Goal: Information Seeking & Learning: Learn about a topic

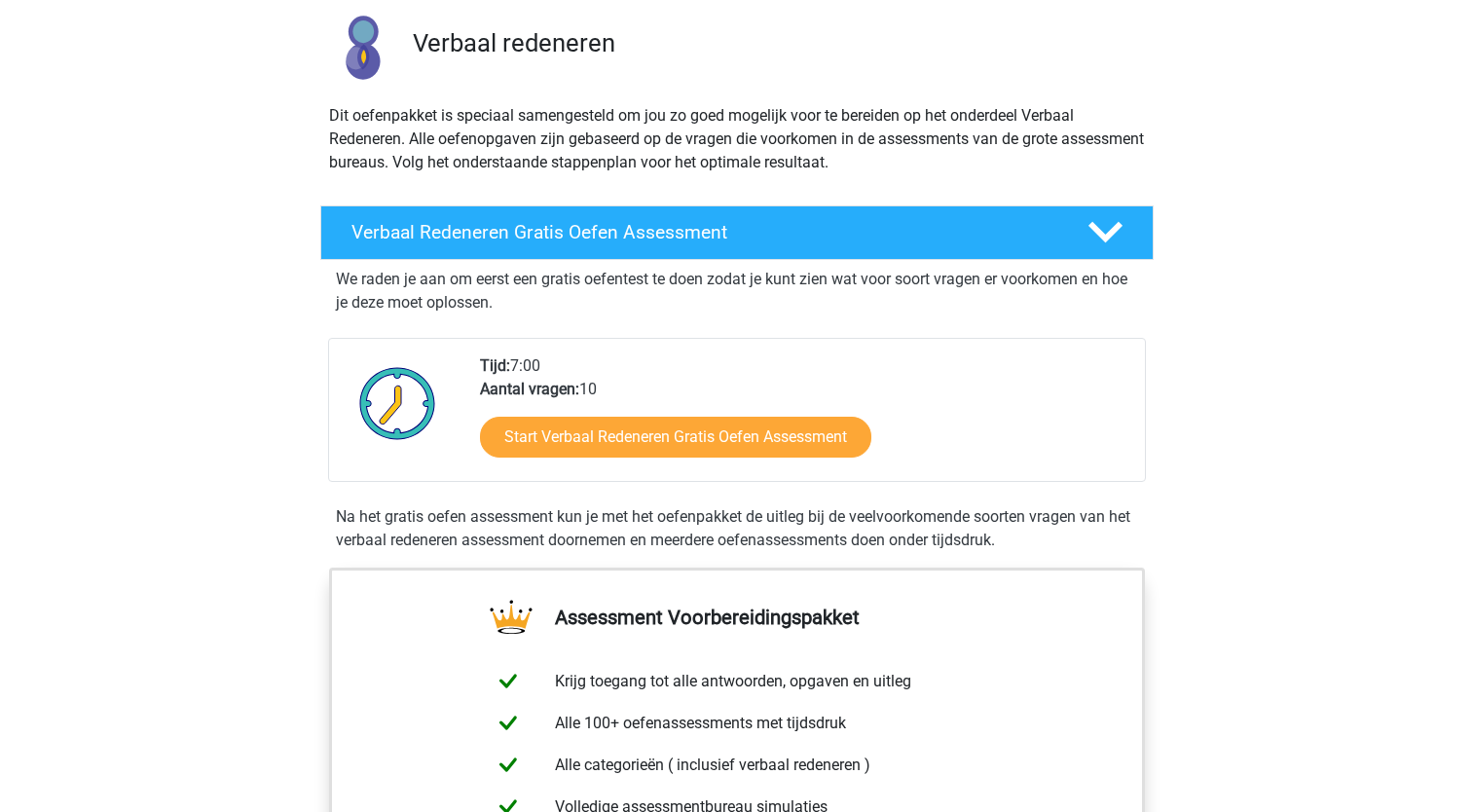
scroll to position [141, 0]
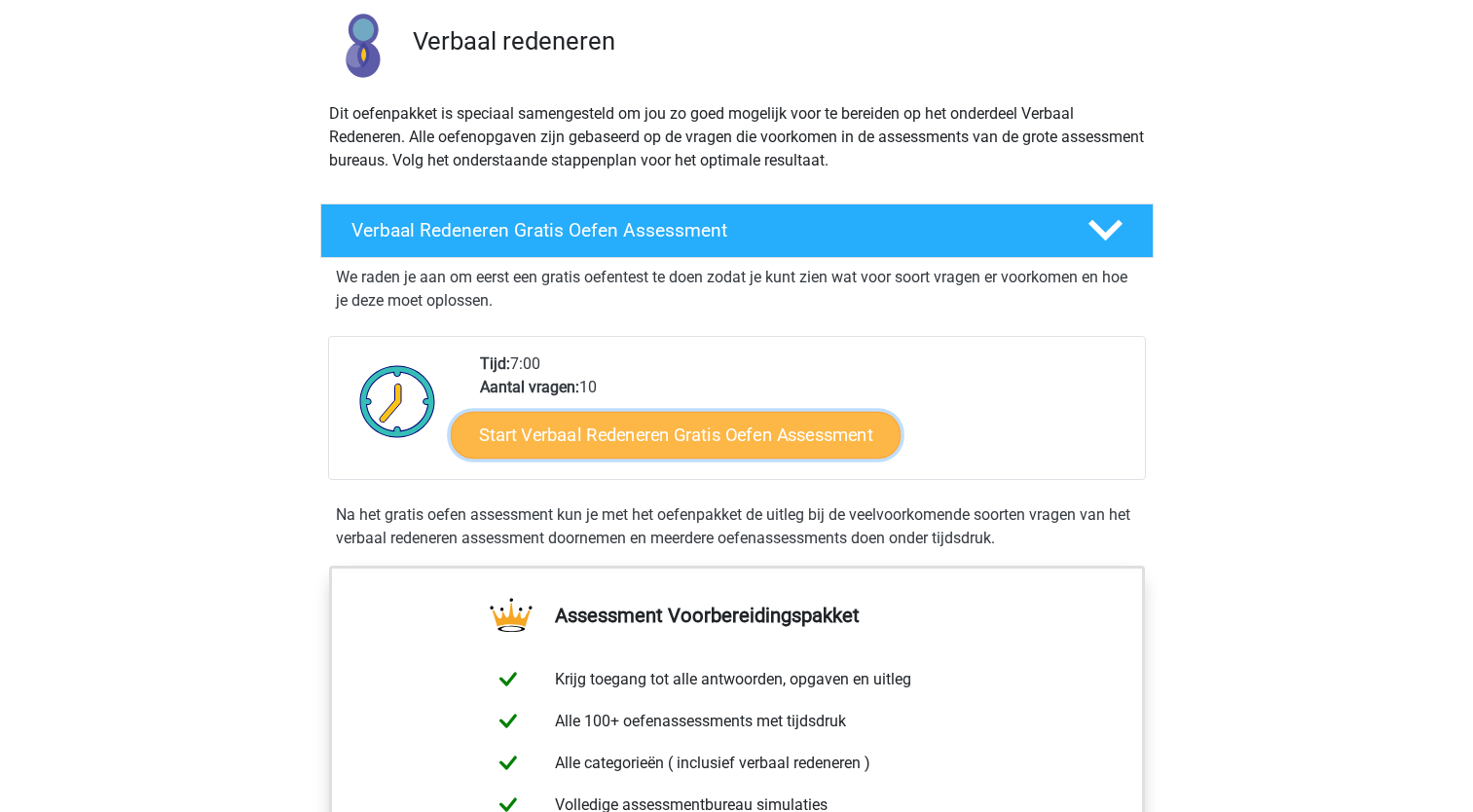
click at [811, 433] on link "Start Verbaal Redeneren Gratis Oefen Assessment" at bounding box center [675, 435] width 450 height 47
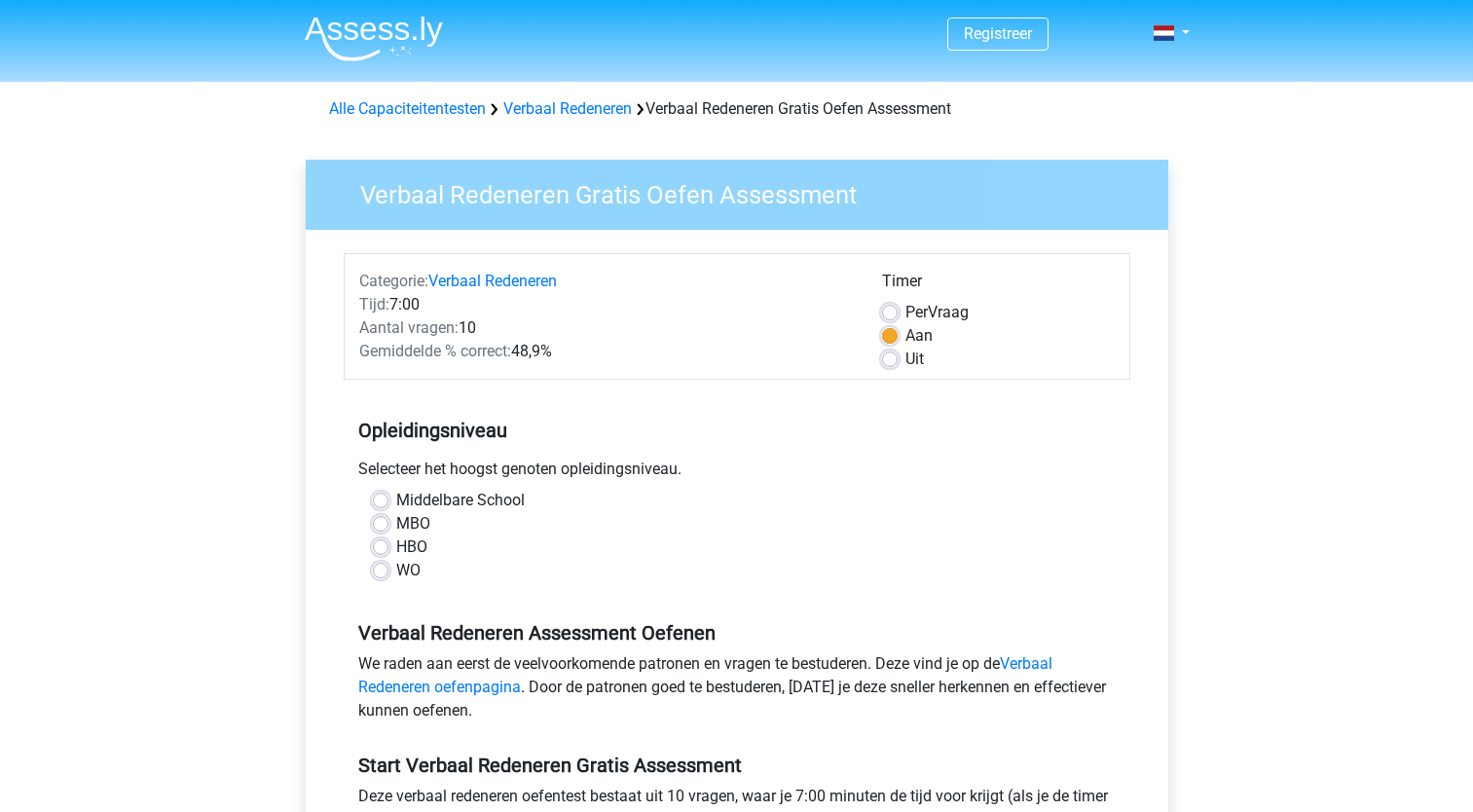
click at [396, 574] on label "WO" at bounding box center [408, 570] width 24 height 23
click at [383, 574] on input "WO" at bounding box center [381, 568] width 16 height 20
radio input "true"
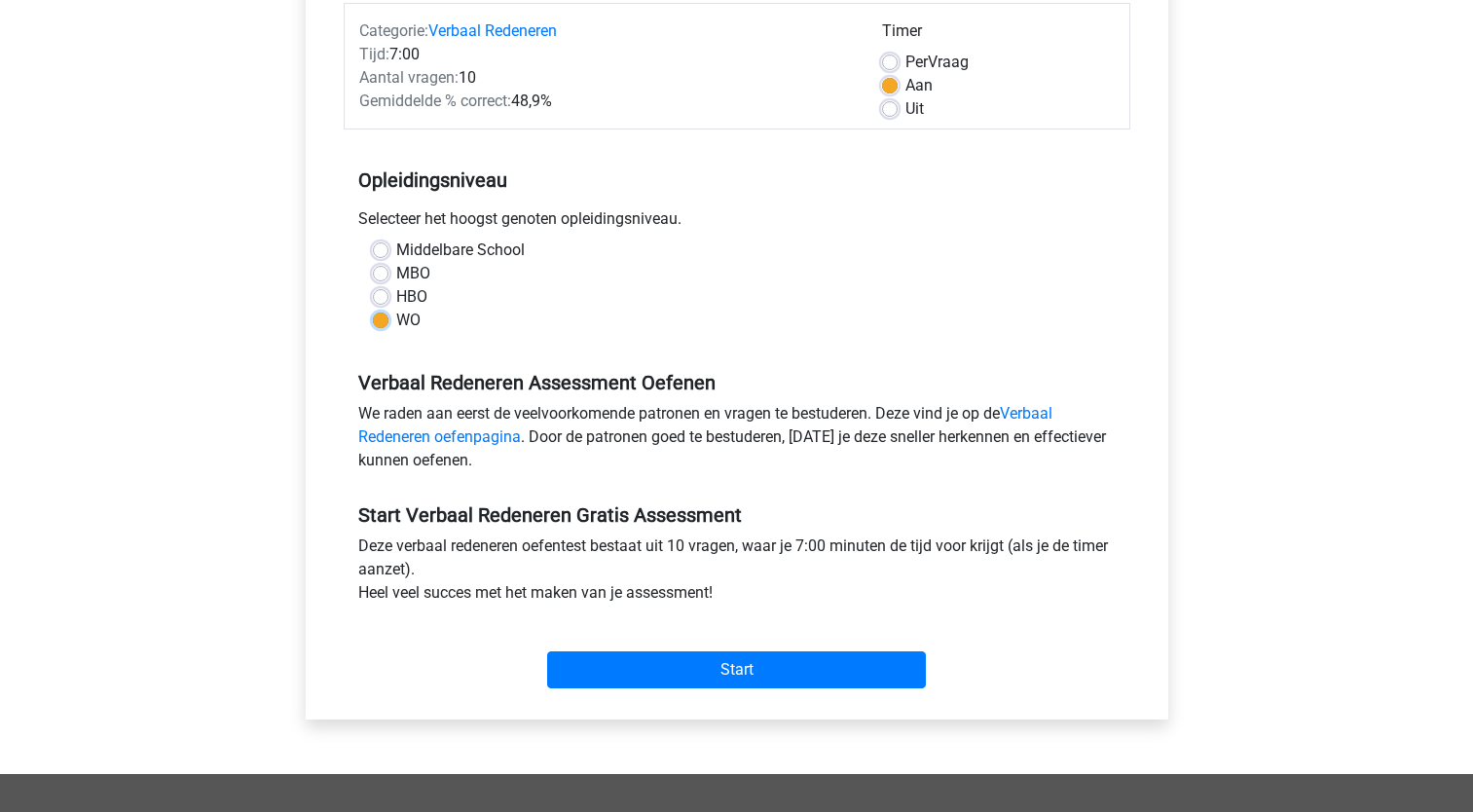
scroll to position [304, 0]
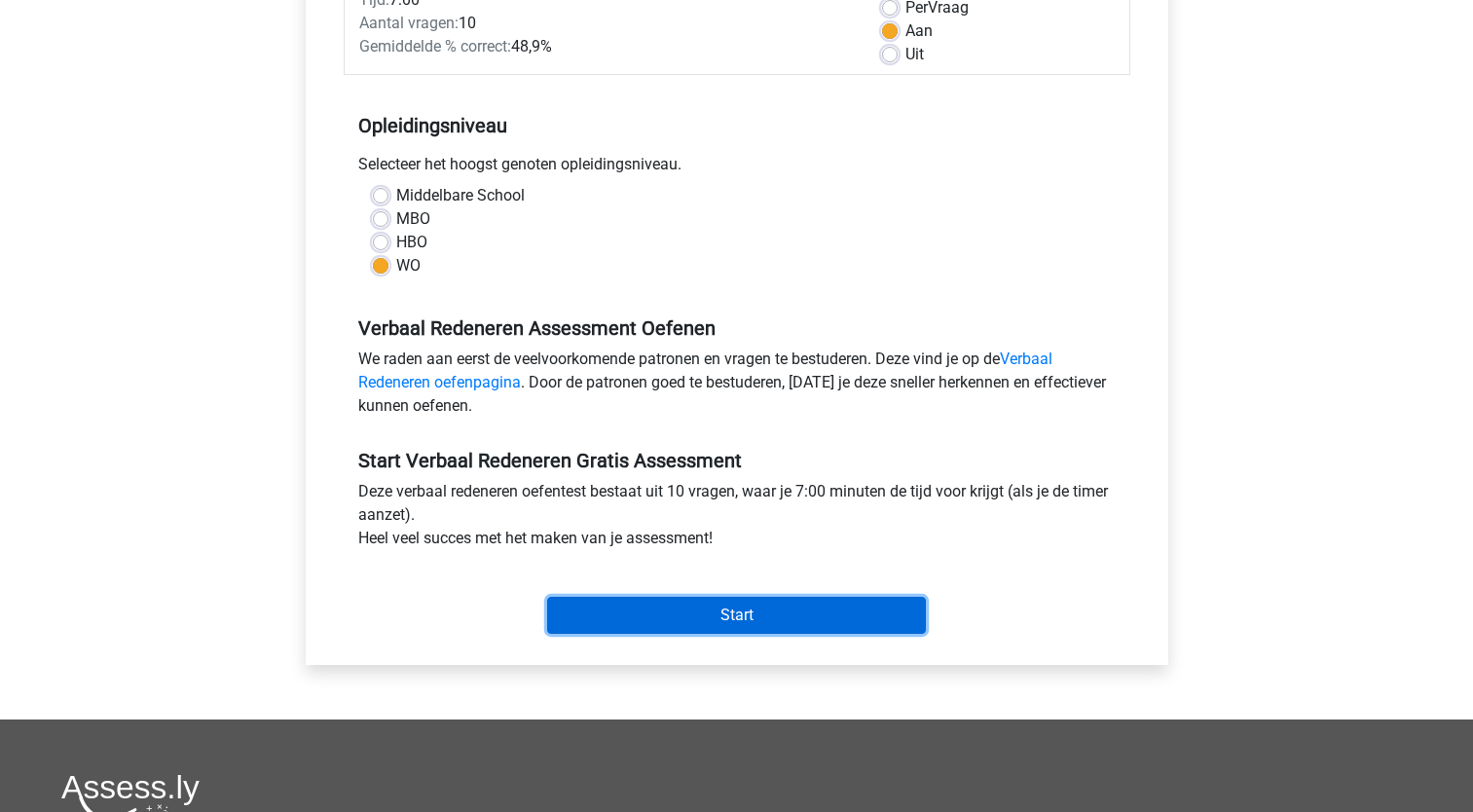
click at [763, 612] on input "Start" at bounding box center [737, 615] width 379 height 37
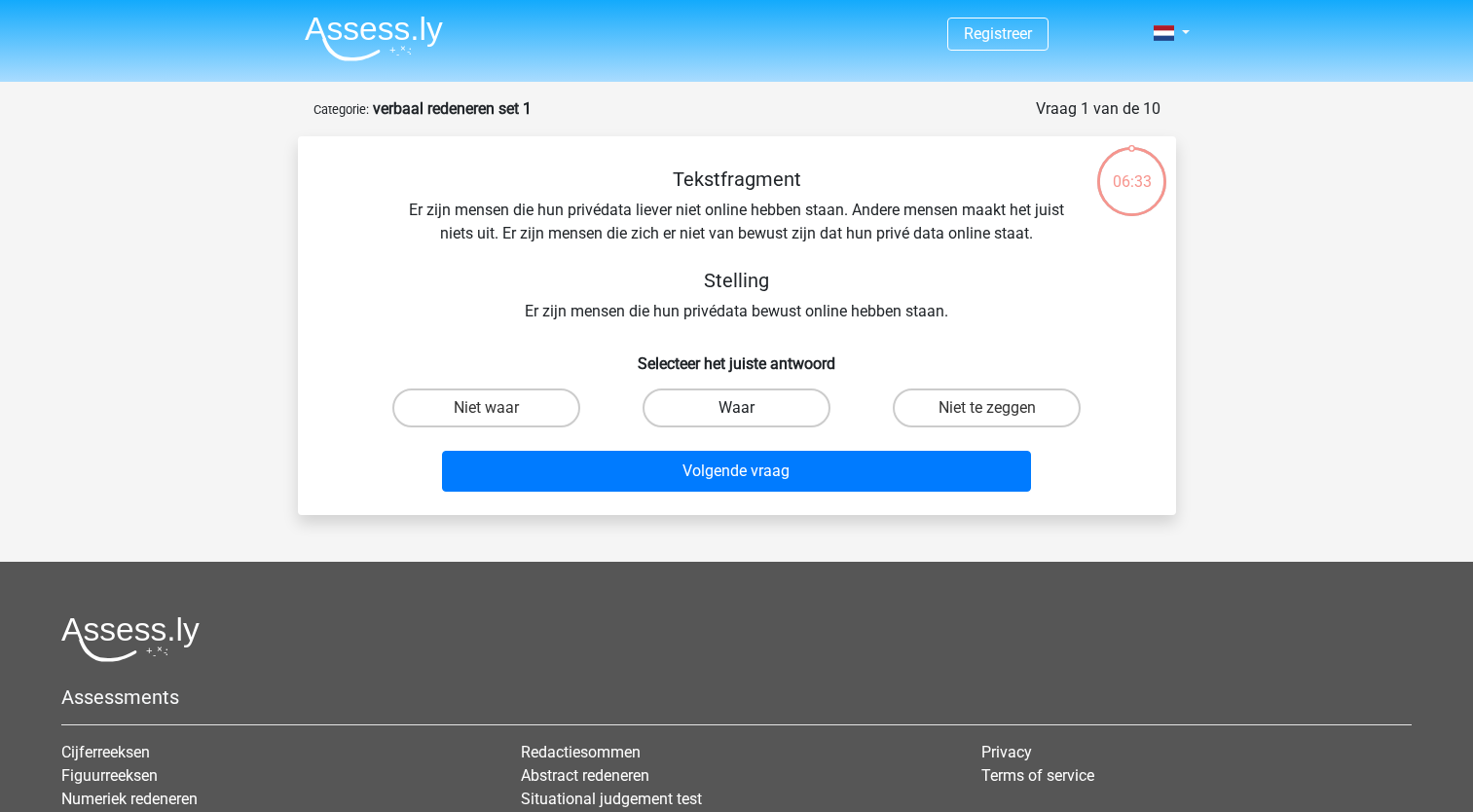
click at [718, 410] on label "Waar" at bounding box center [736, 408] width 187 height 39
click at [736, 410] on input "Waar" at bounding box center [742, 414] width 13 height 13
radio input "true"
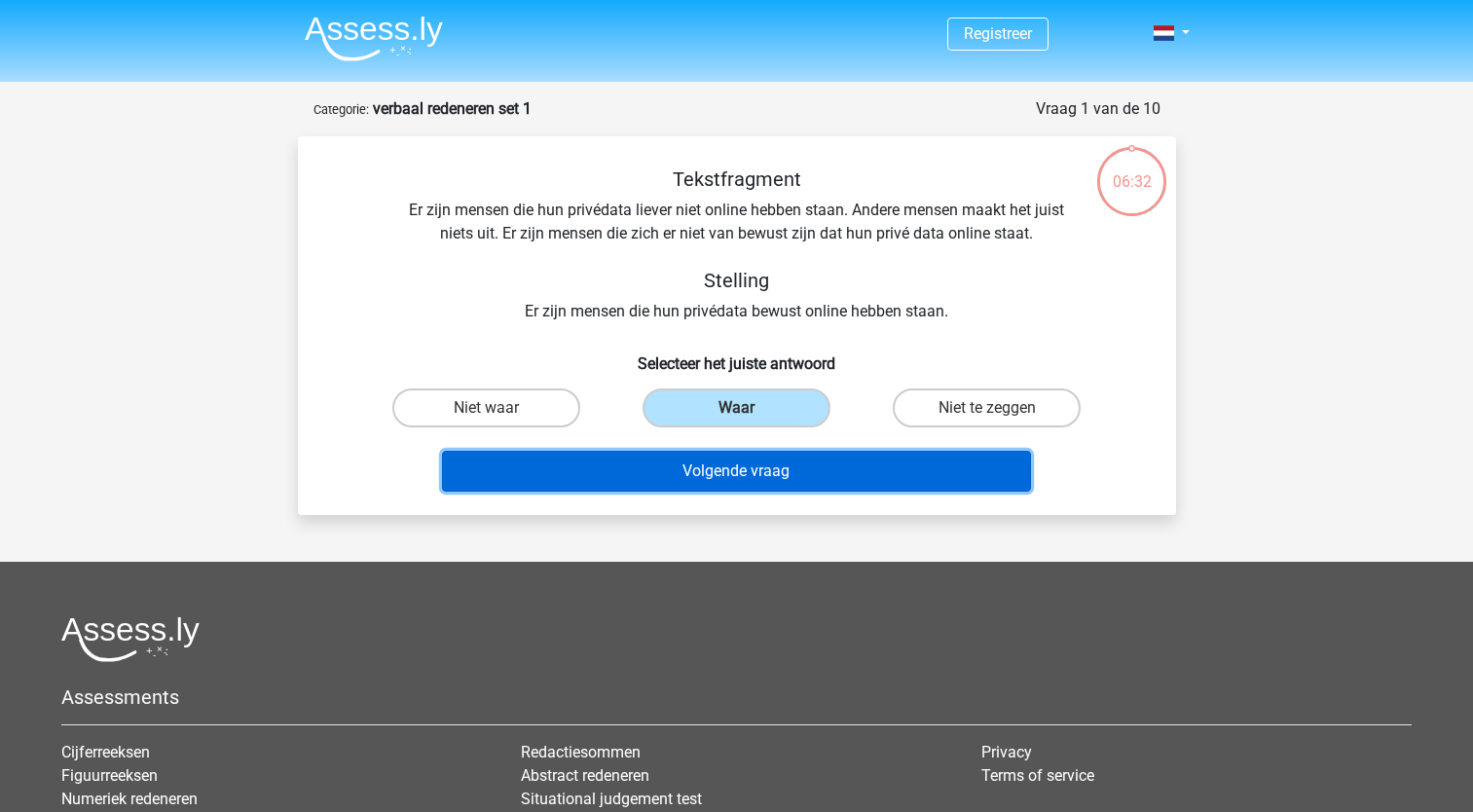
click at [809, 468] on button "Volgende vraag" at bounding box center [736, 471] width 589 height 41
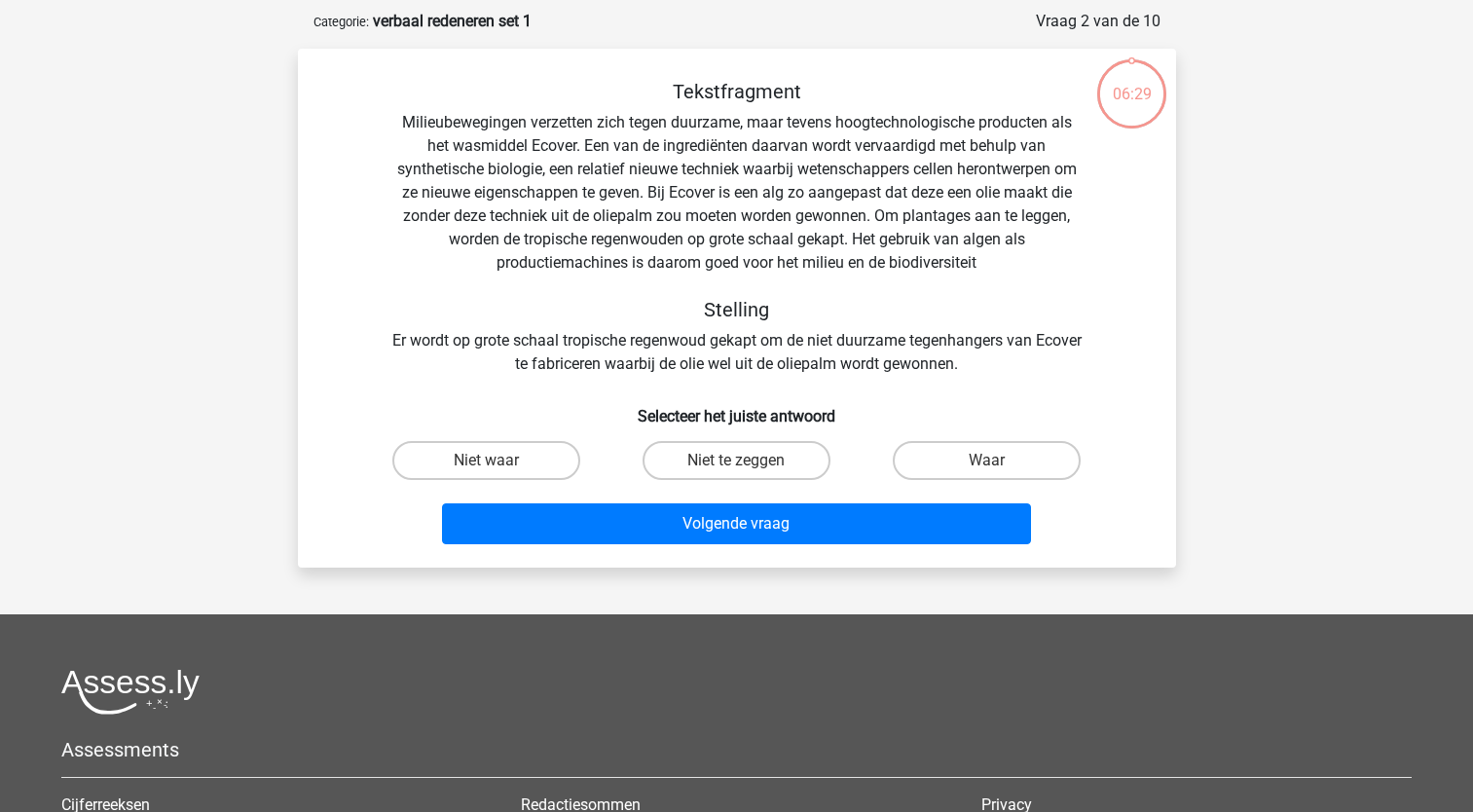
scroll to position [98, 0]
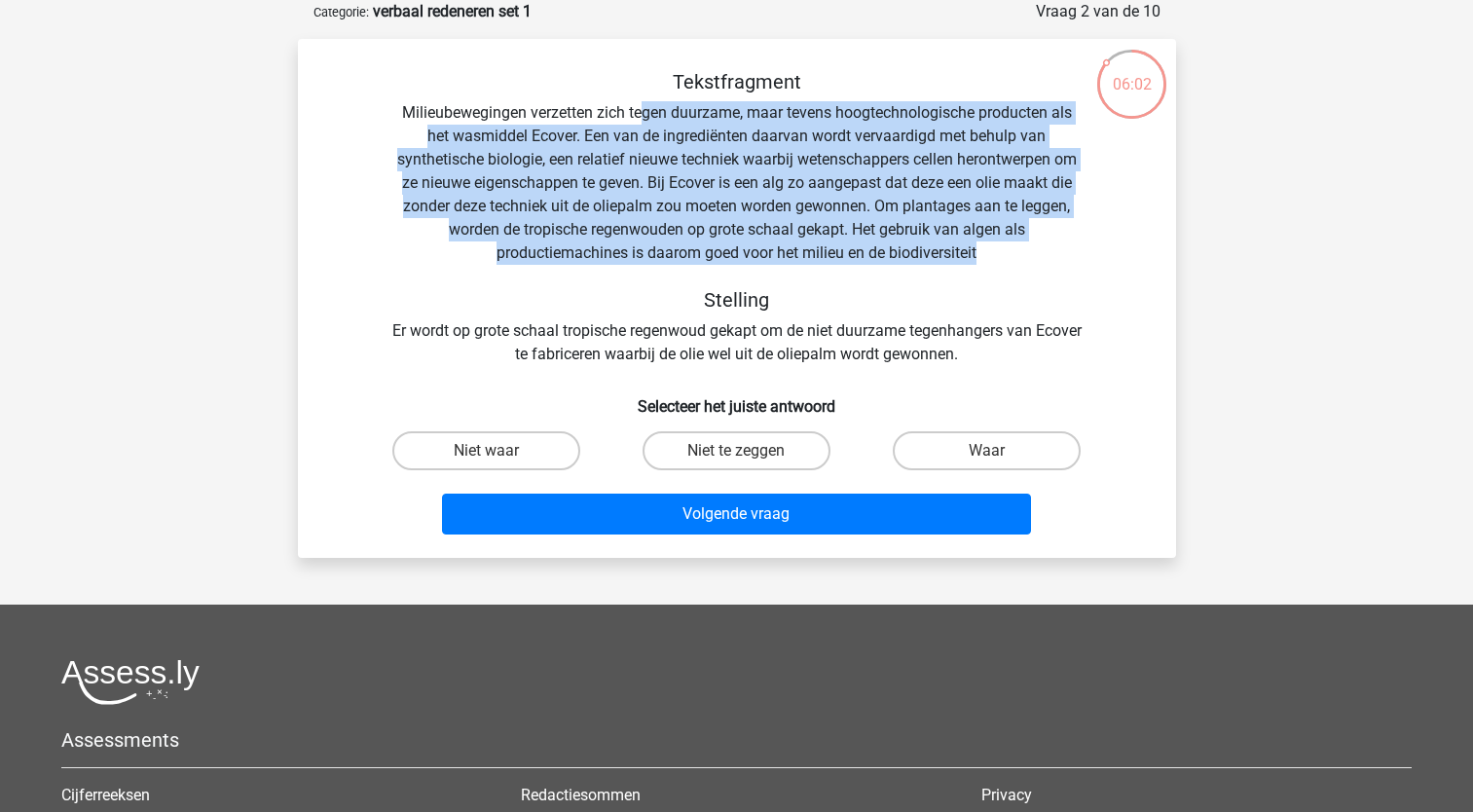
drag, startPoint x: 644, startPoint y: 113, endPoint x: 1019, endPoint y: 251, distance: 399.6
click at [1019, 251] on div "Tekstfragment Milieubewegingen verzetten zich tegen duurzame, maar tevens hoogt…" at bounding box center [737, 218] width 816 height 296
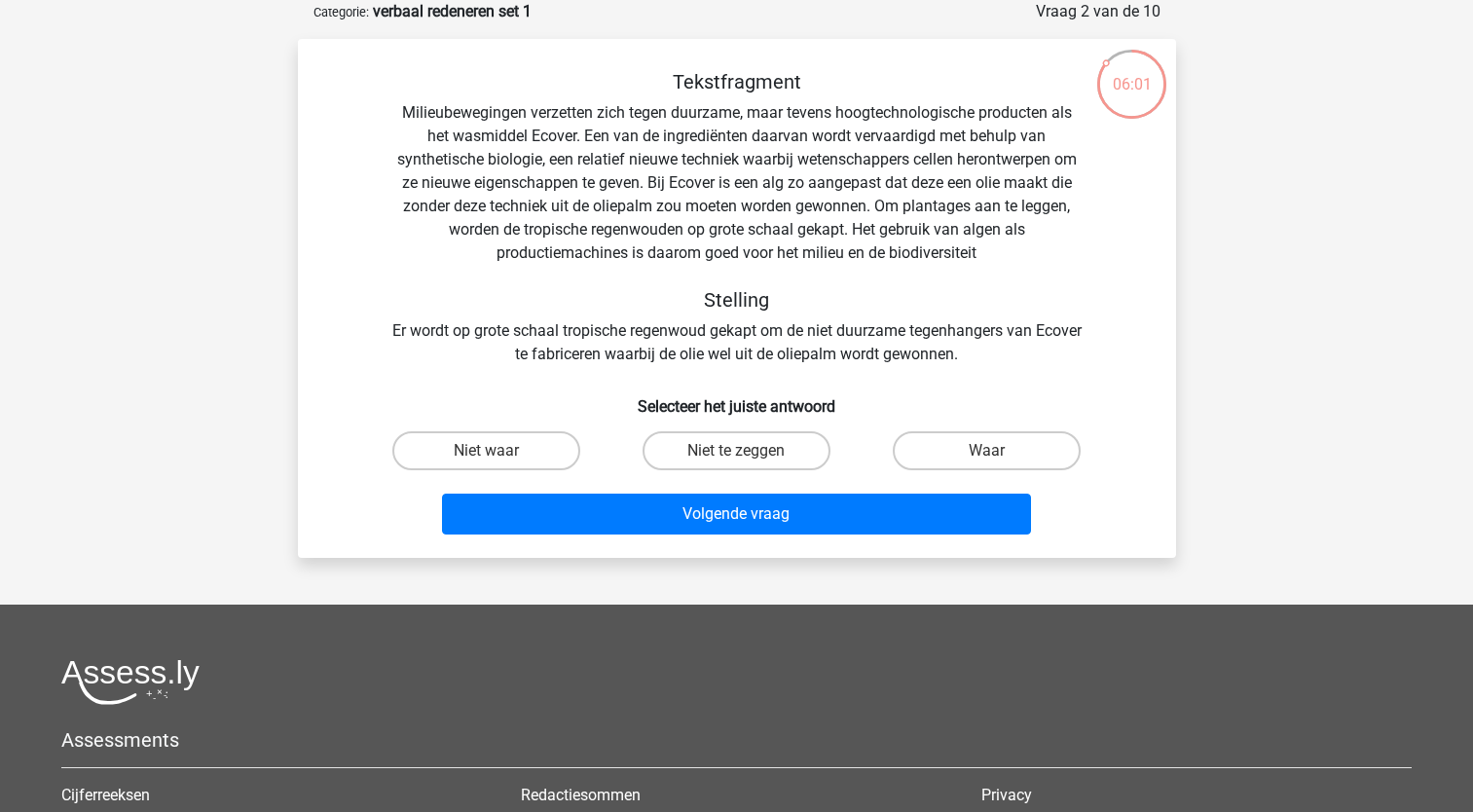
drag, startPoint x: 1019, startPoint y: 251, endPoint x: 1012, endPoint y: 281, distance: 30.8
click at [1012, 281] on div "Tekstfragment Milieubewegingen verzetten zich tegen duurzame, maar tevens hoogt…" at bounding box center [737, 218] width 816 height 296
click at [946, 451] on label "Waar" at bounding box center [987, 451] width 187 height 39
click at [987, 451] on input "Waar" at bounding box center [993, 457] width 13 height 13
radio input "true"
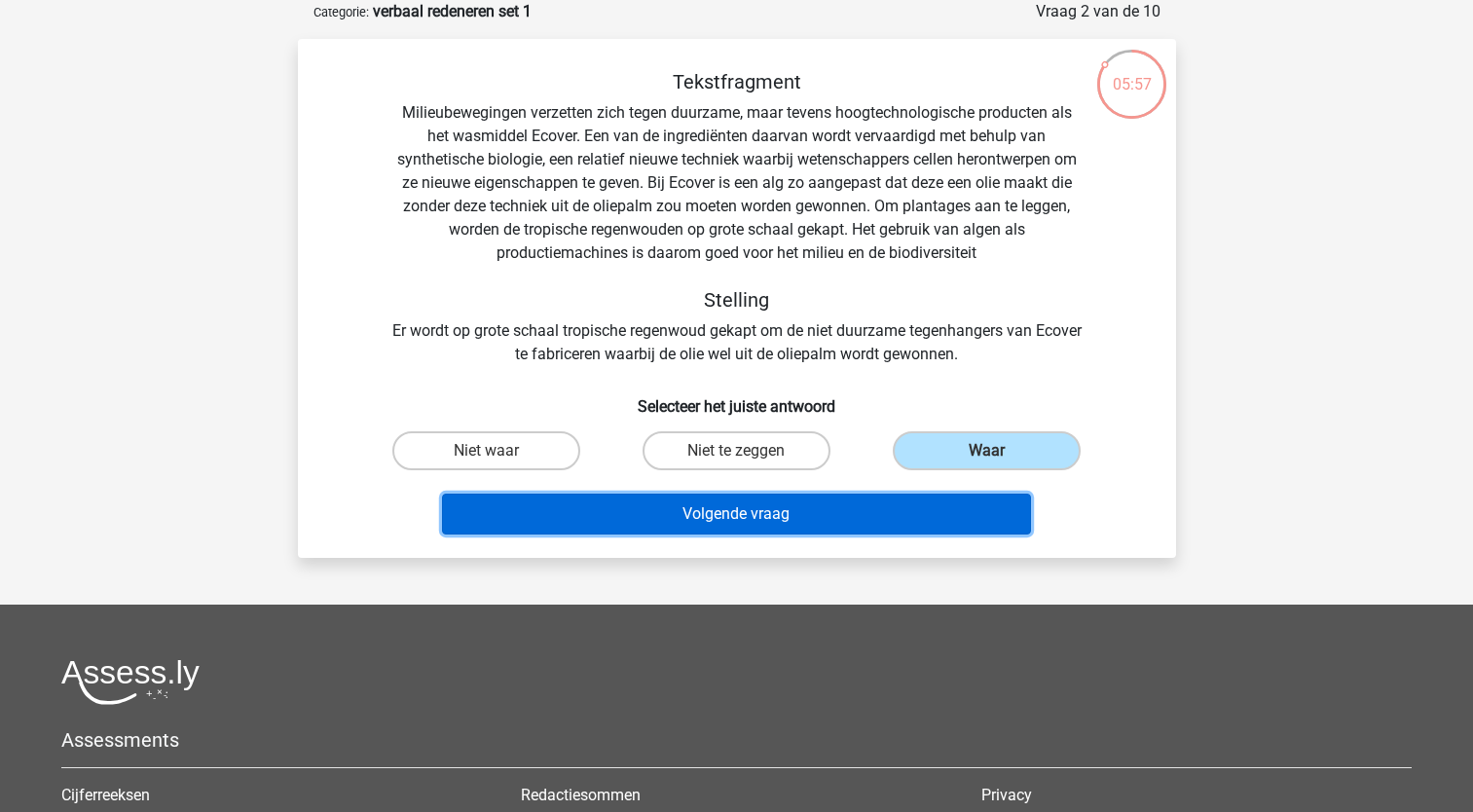
click at [861, 513] on button "Volgende vraag" at bounding box center [736, 514] width 589 height 41
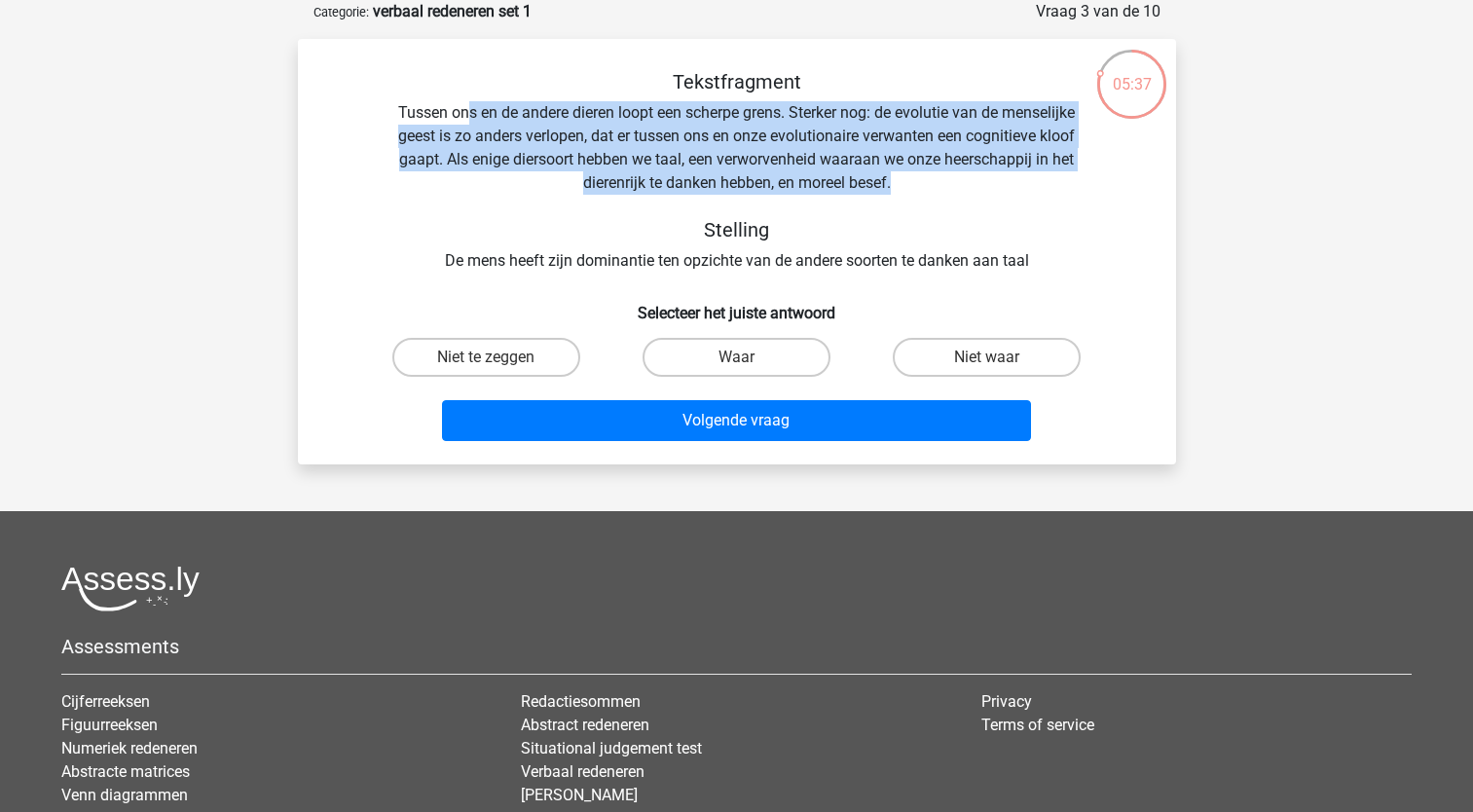
drag, startPoint x: 465, startPoint y: 112, endPoint x: 945, endPoint y: 192, distance: 486.6
click at [945, 192] on div "Tekstfragment Tussen ons en de andere dieren loopt een scherpe grens. Sterker n…" at bounding box center [737, 171] width 816 height 202
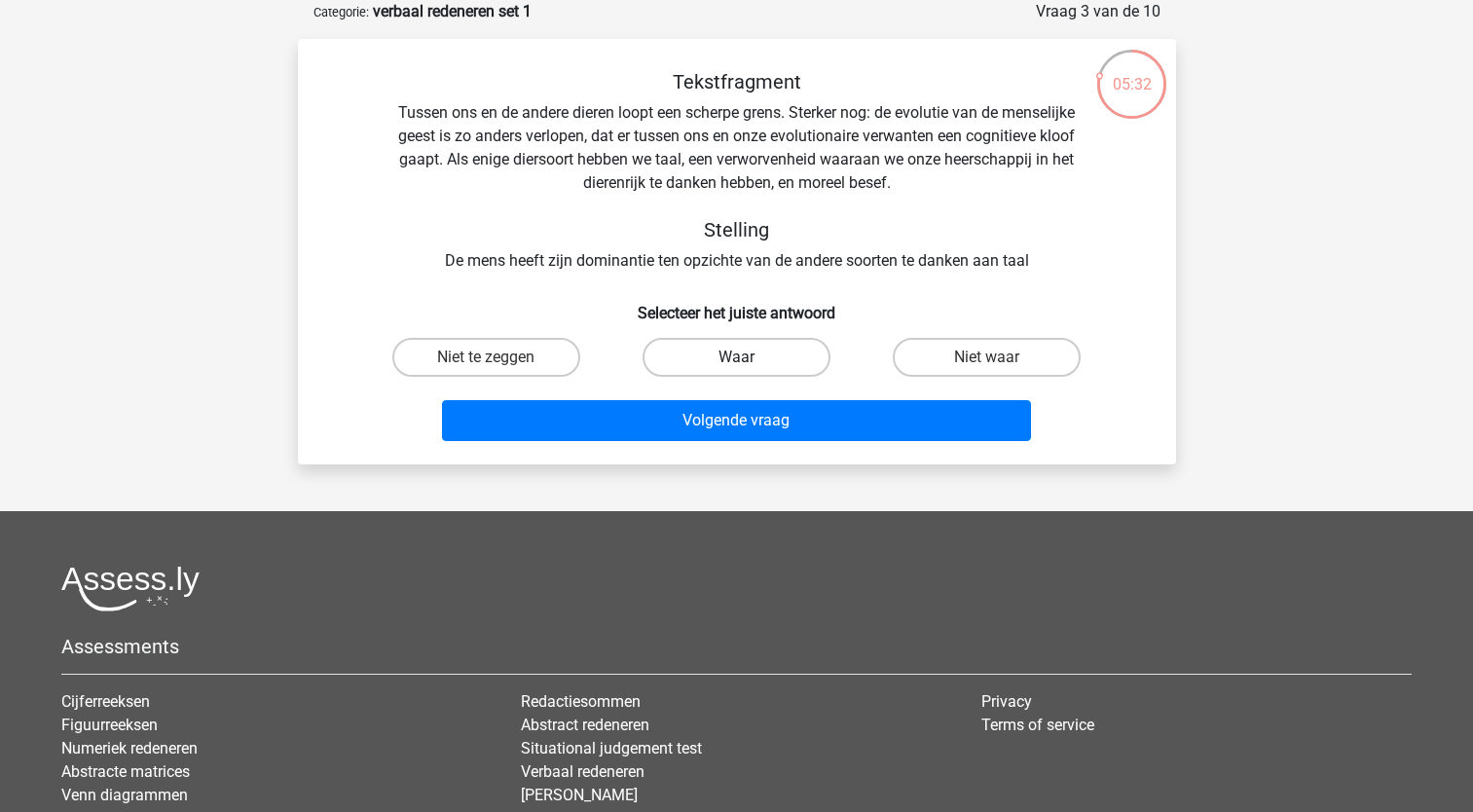
click at [735, 357] on label "Waar" at bounding box center [736, 357] width 187 height 39
click at [736, 357] on input "Waar" at bounding box center [742, 363] width 13 height 13
radio input "true"
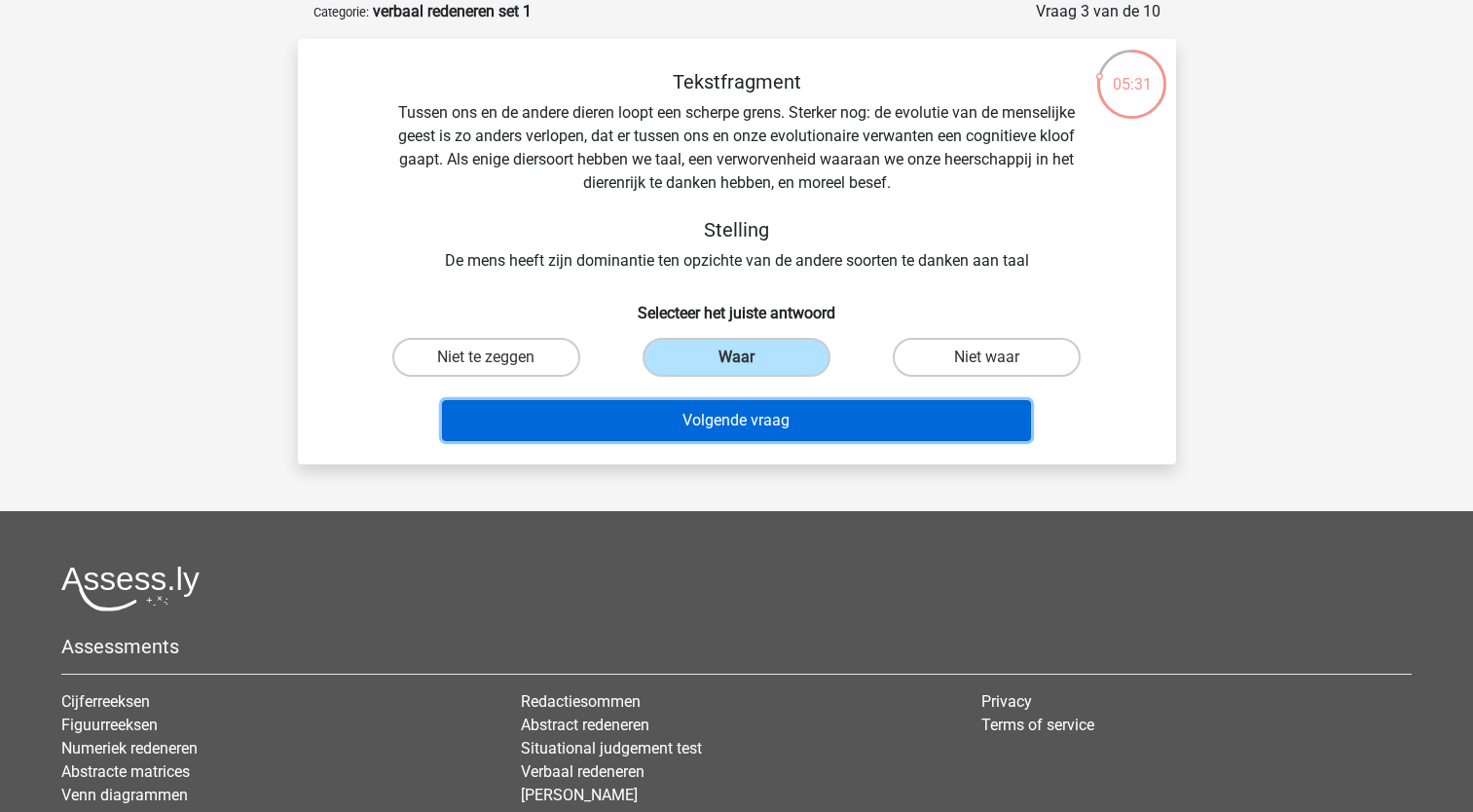
click at [826, 418] on button "Volgende vraag" at bounding box center [736, 421] width 589 height 41
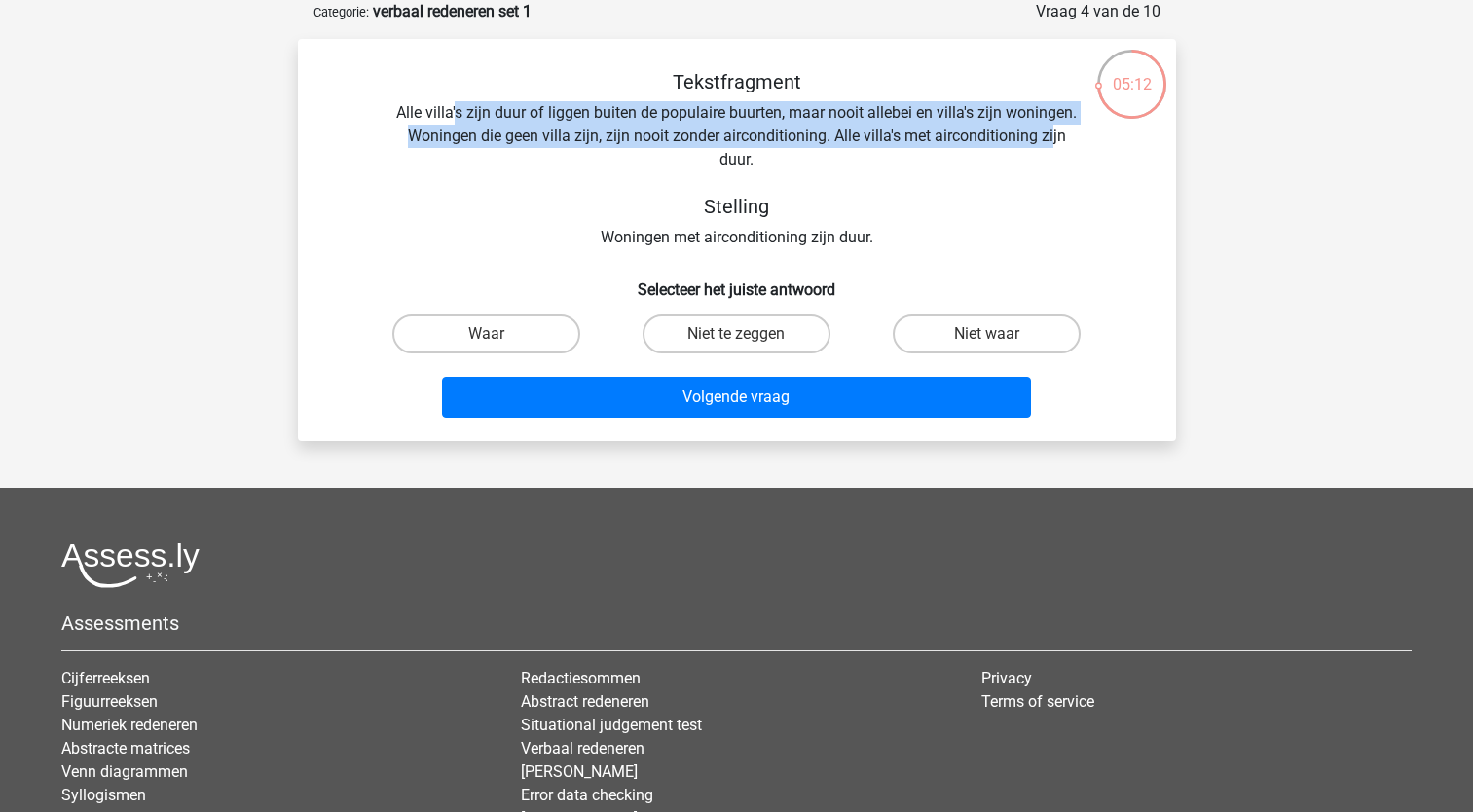
drag, startPoint x: 455, startPoint y: 113, endPoint x: 1055, endPoint y: 139, distance: 600.6
click at [1055, 139] on div "Tekstfragment Alle villa's zijn duur of liggen buiten de populaire buurten, maa…" at bounding box center [737, 160] width 816 height 180
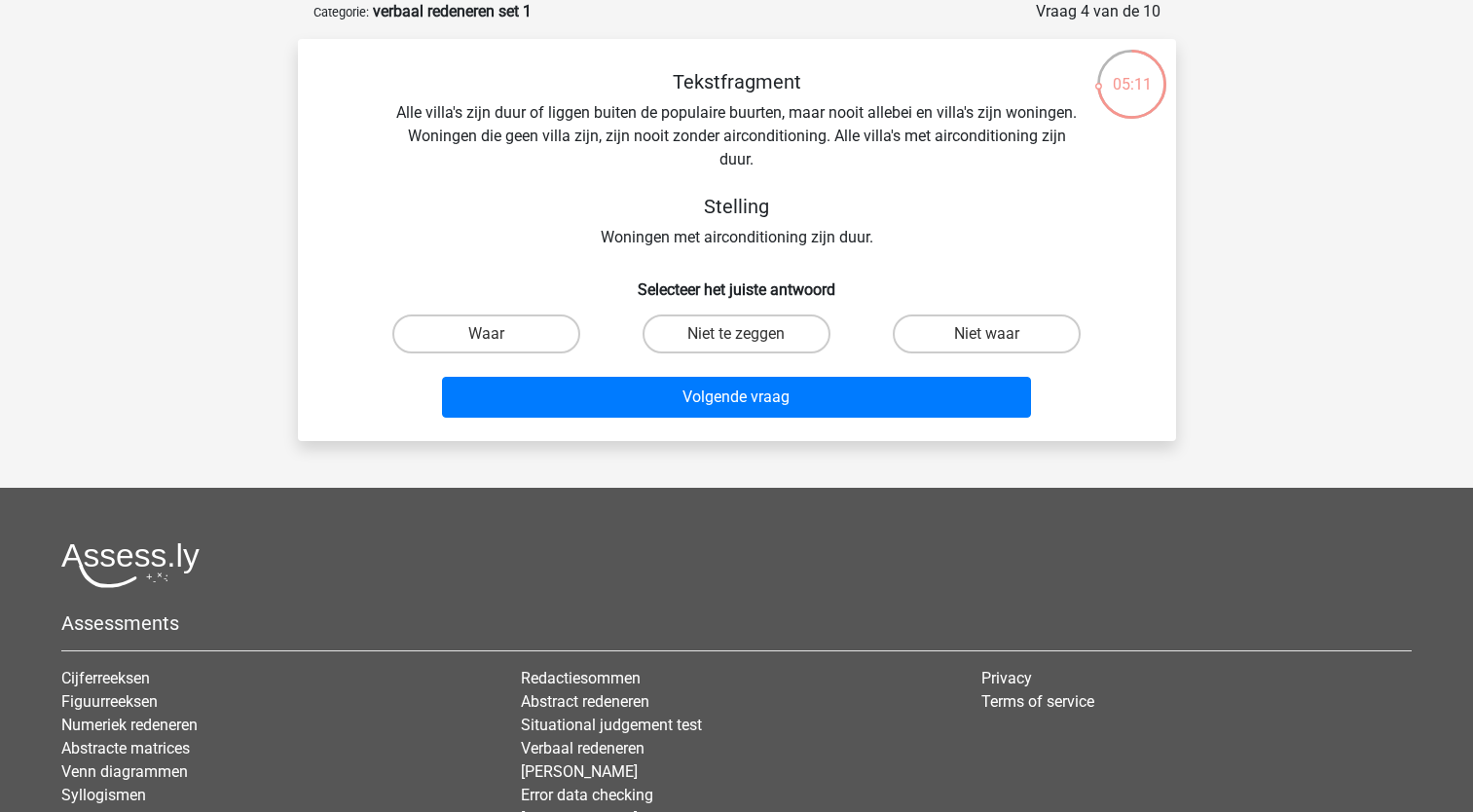
click at [880, 220] on div "Tekstfragment Alle villa's zijn duur of liggen buiten de populaire buurten, maa…" at bounding box center [737, 160] width 816 height 180
click at [750, 330] on label "Niet te zeggen" at bounding box center [736, 334] width 187 height 39
click at [749, 334] on input "Niet te zeggen" at bounding box center [742, 340] width 13 height 13
radio input "true"
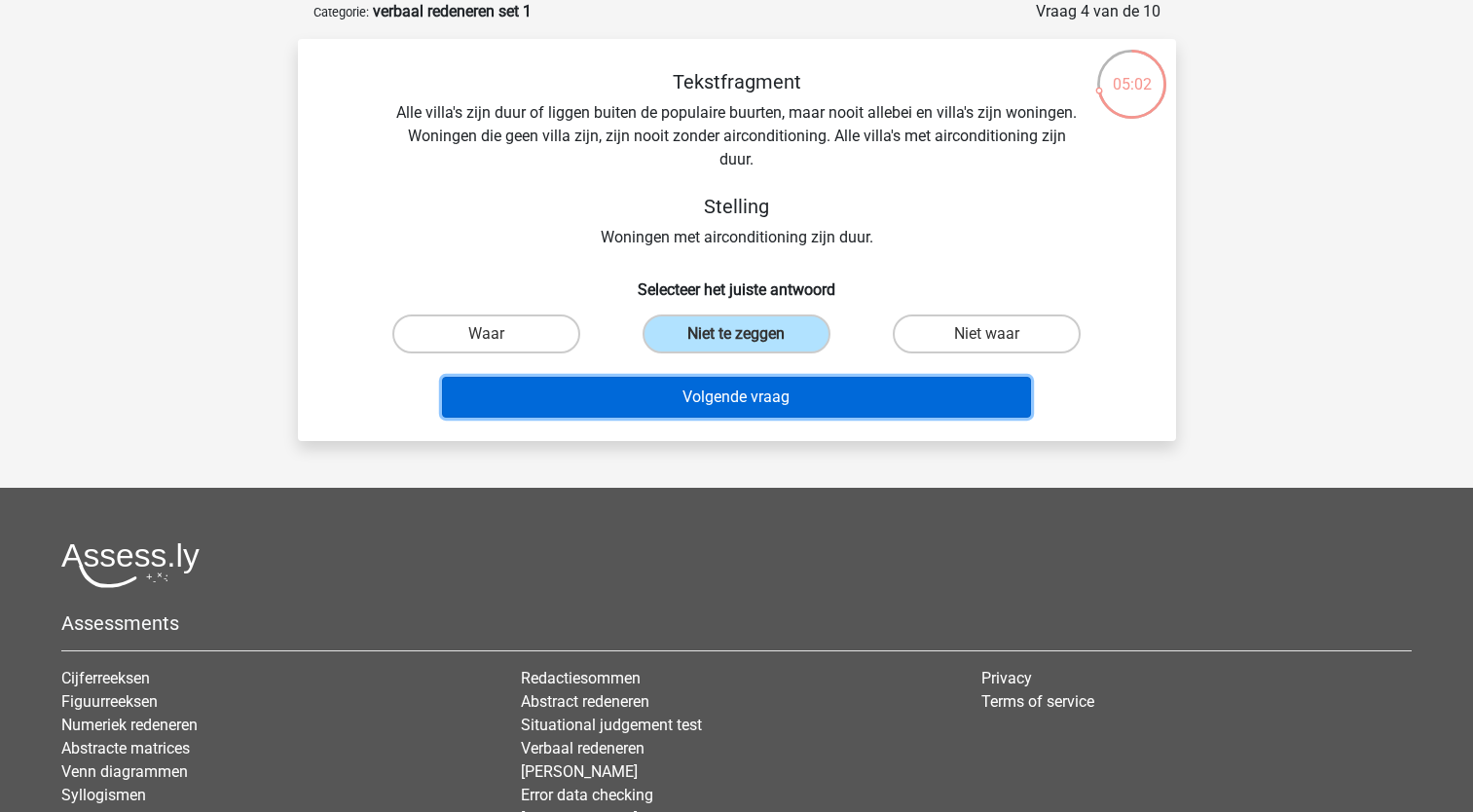
click at [838, 395] on button "Volgende vraag" at bounding box center [736, 397] width 589 height 41
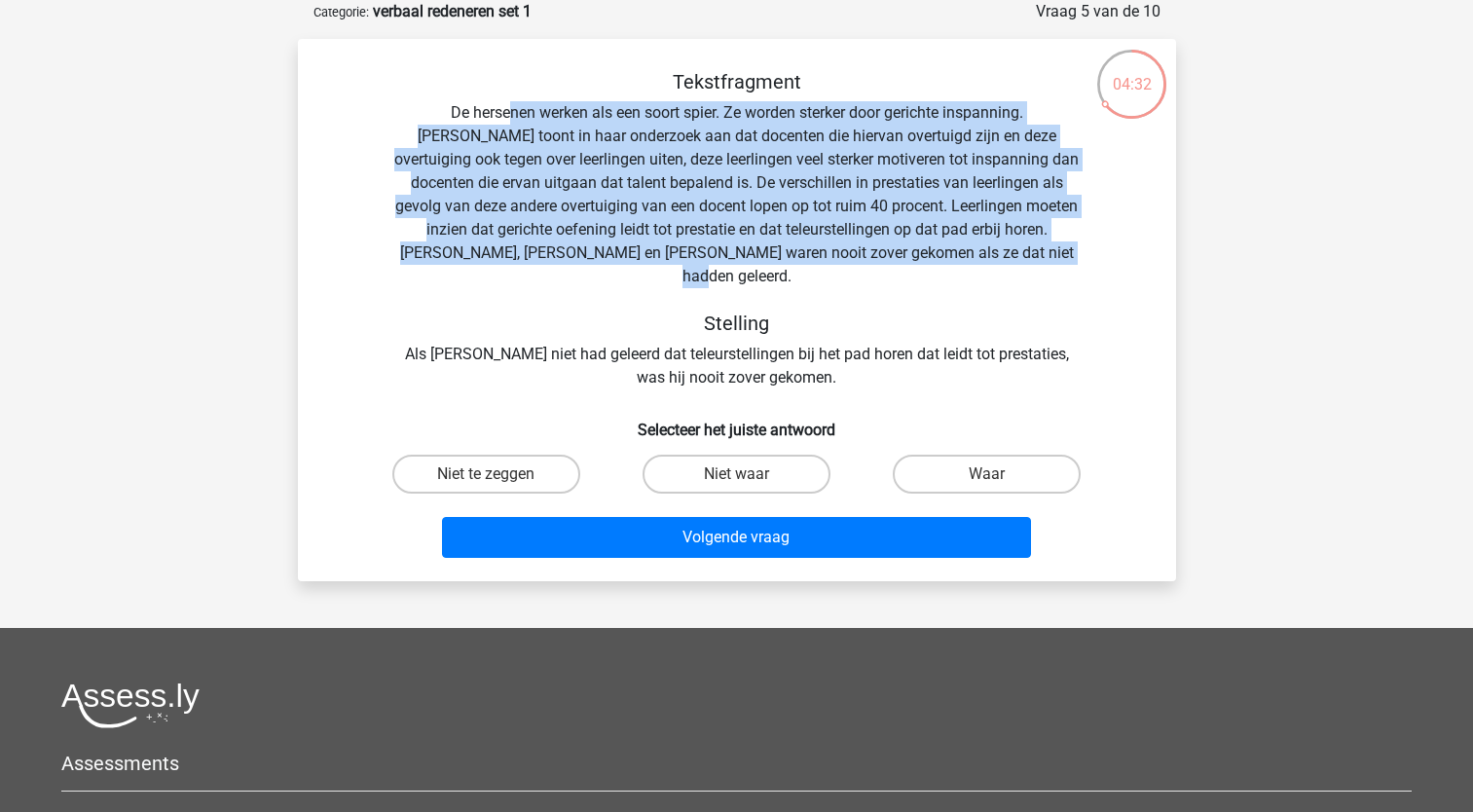
drag, startPoint x: 452, startPoint y: 108, endPoint x: 1017, endPoint y: 259, distance: 584.8
click at [1017, 259] on div "Tekstfragment De hersenen werken als een soort spier. Ze worden sterker door ge…" at bounding box center [737, 229] width 816 height 319
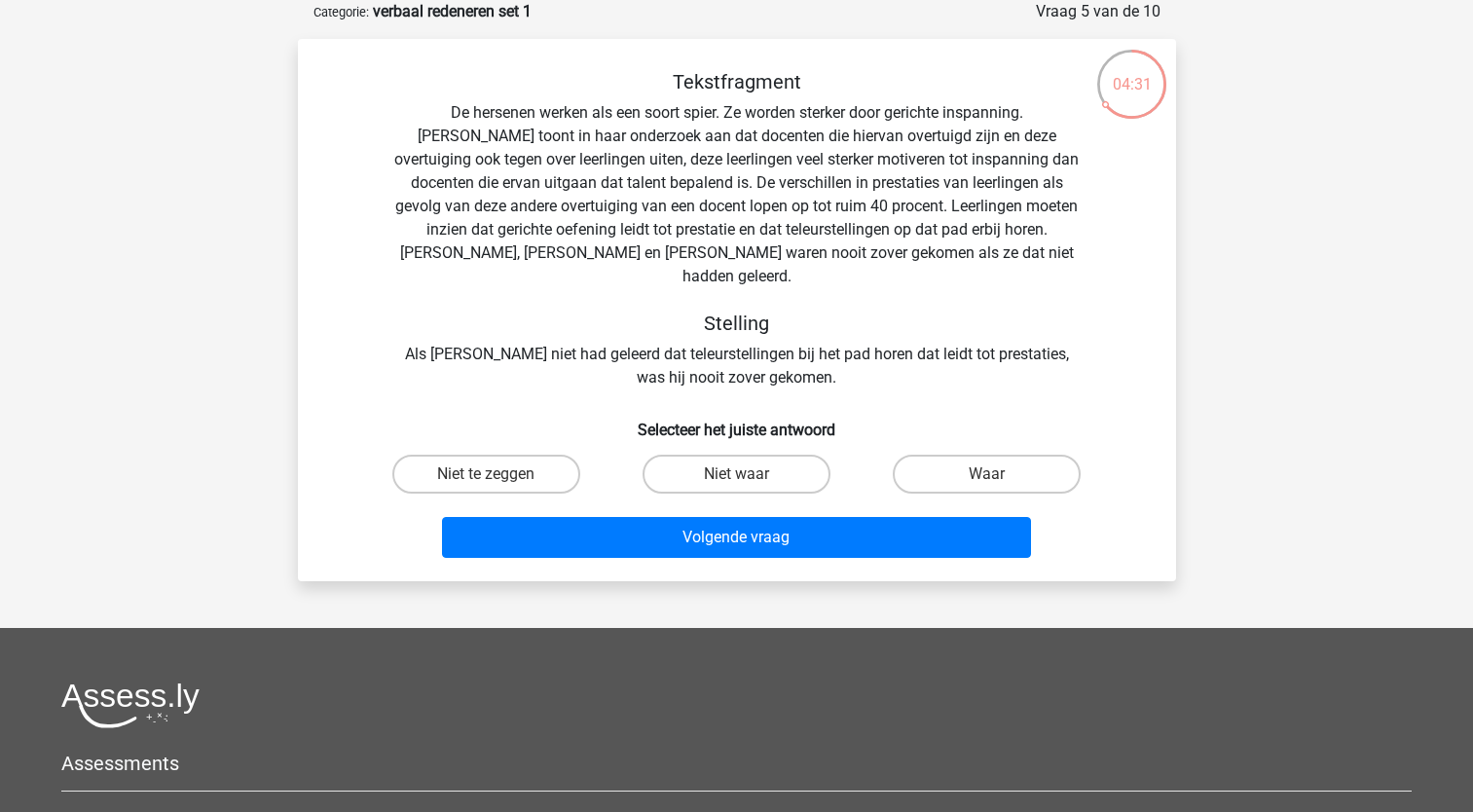
drag, startPoint x: 1017, startPoint y: 259, endPoint x: 1029, endPoint y: 274, distance: 19.2
click at [1029, 274] on div "Tekstfragment De hersenen werken als een soort spier. Ze worden sterker door ge…" at bounding box center [737, 229] width 816 height 319
click at [953, 467] on label "Waar" at bounding box center [987, 474] width 187 height 39
click at [987, 474] on input "Waar" at bounding box center [993, 480] width 13 height 13
radio input "true"
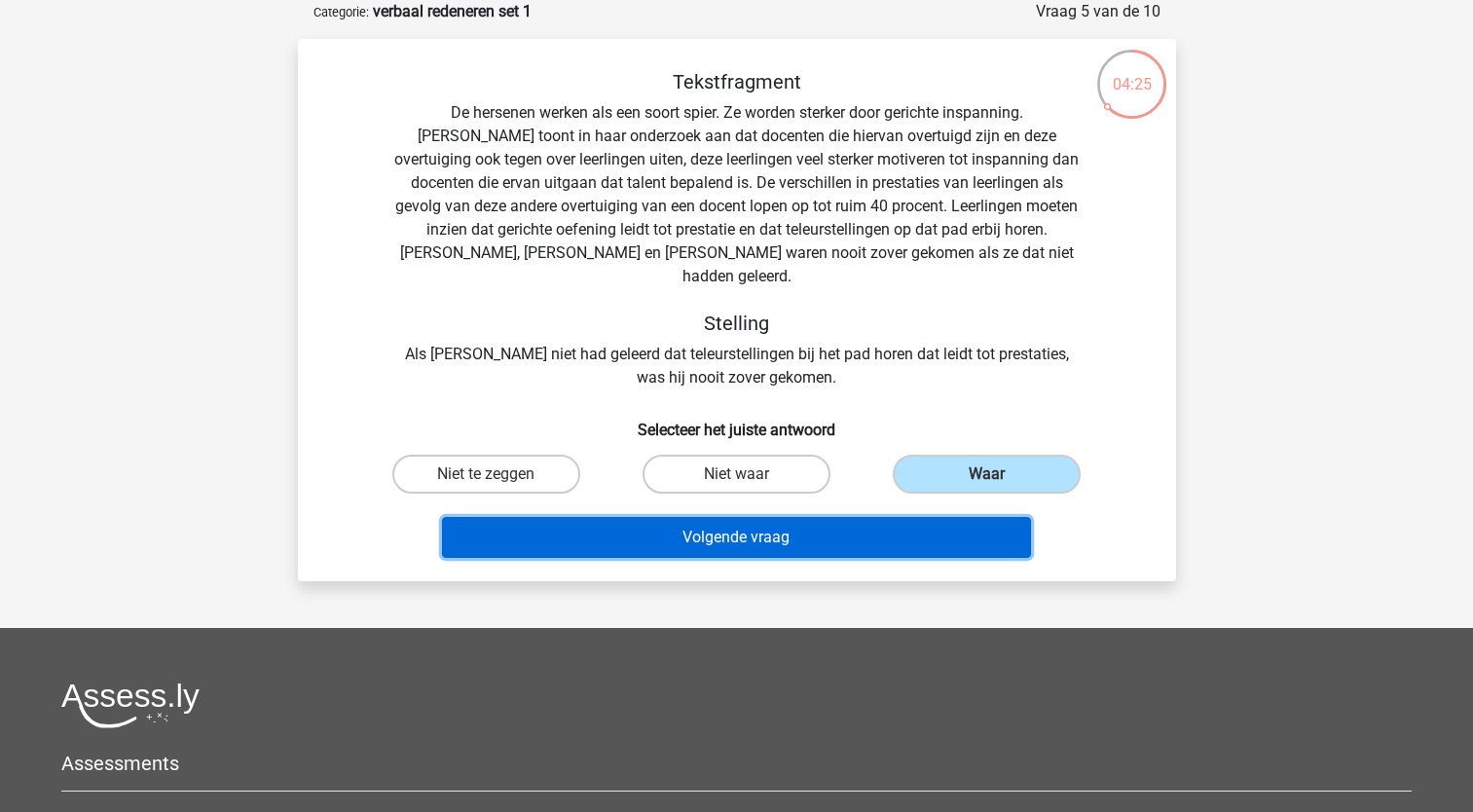
click at [845, 517] on button "Volgende vraag" at bounding box center [736, 538] width 589 height 41
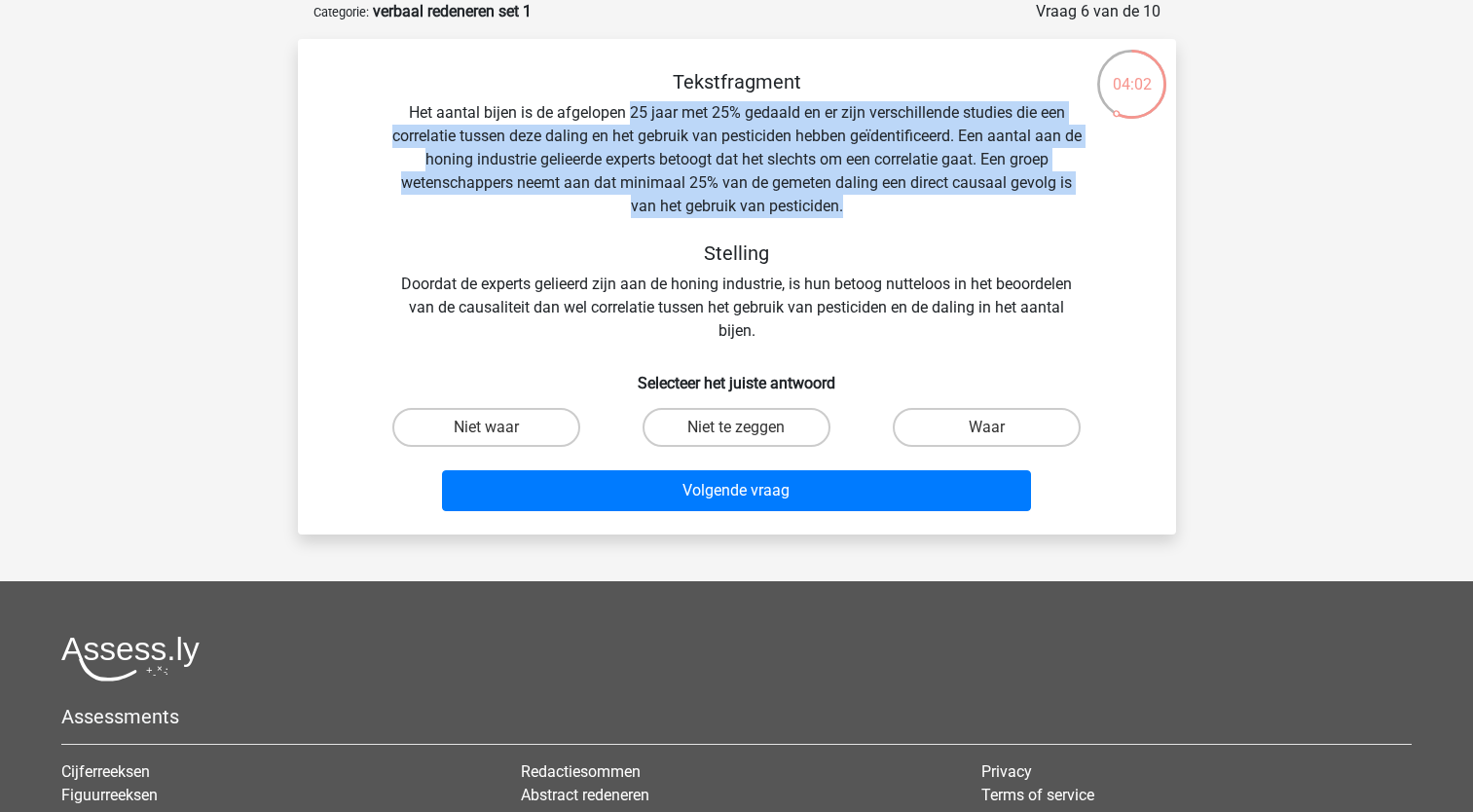
drag, startPoint x: 626, startPoint y: 121, endPoint x: 969, endPoint y: 203, distance: 352.7
click at [969, 203] on div "Tekstfragment Het aantal bijen is de afgelopen 25 jaar met 25% gedaald en er zi…" at bounding box center [737, 206] width 816 height 272
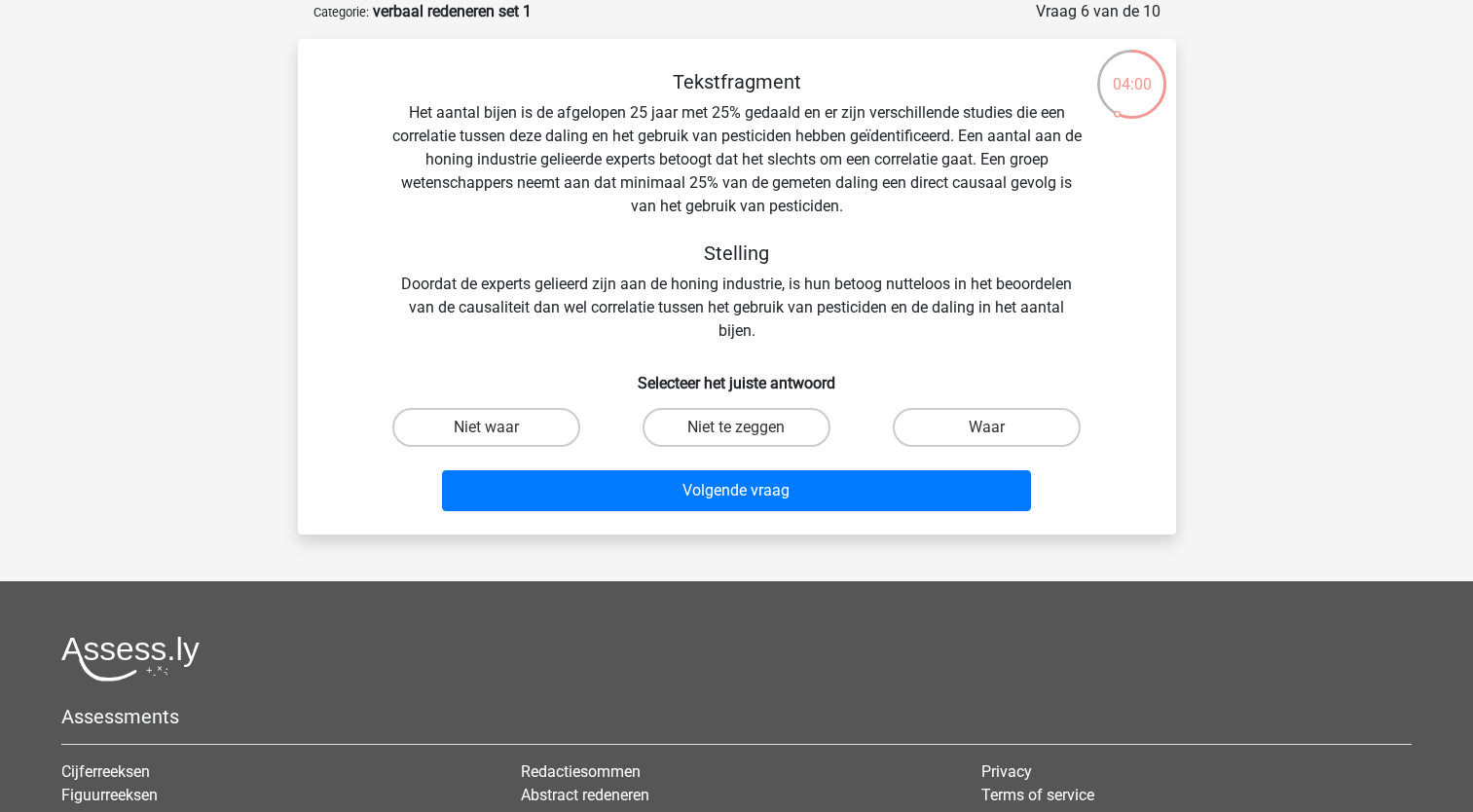
drag, startPoint x: 969, startPoint y: 203, endPoint x: 922, endPoint y: 230, distance: 54.2
click at [922, 230] on div "Tekstfragment Het aantal bijen is de afgelopen 25 jaar met 25% gedaald en er zi…" at bounding box center [737, 206] width 816 height 272
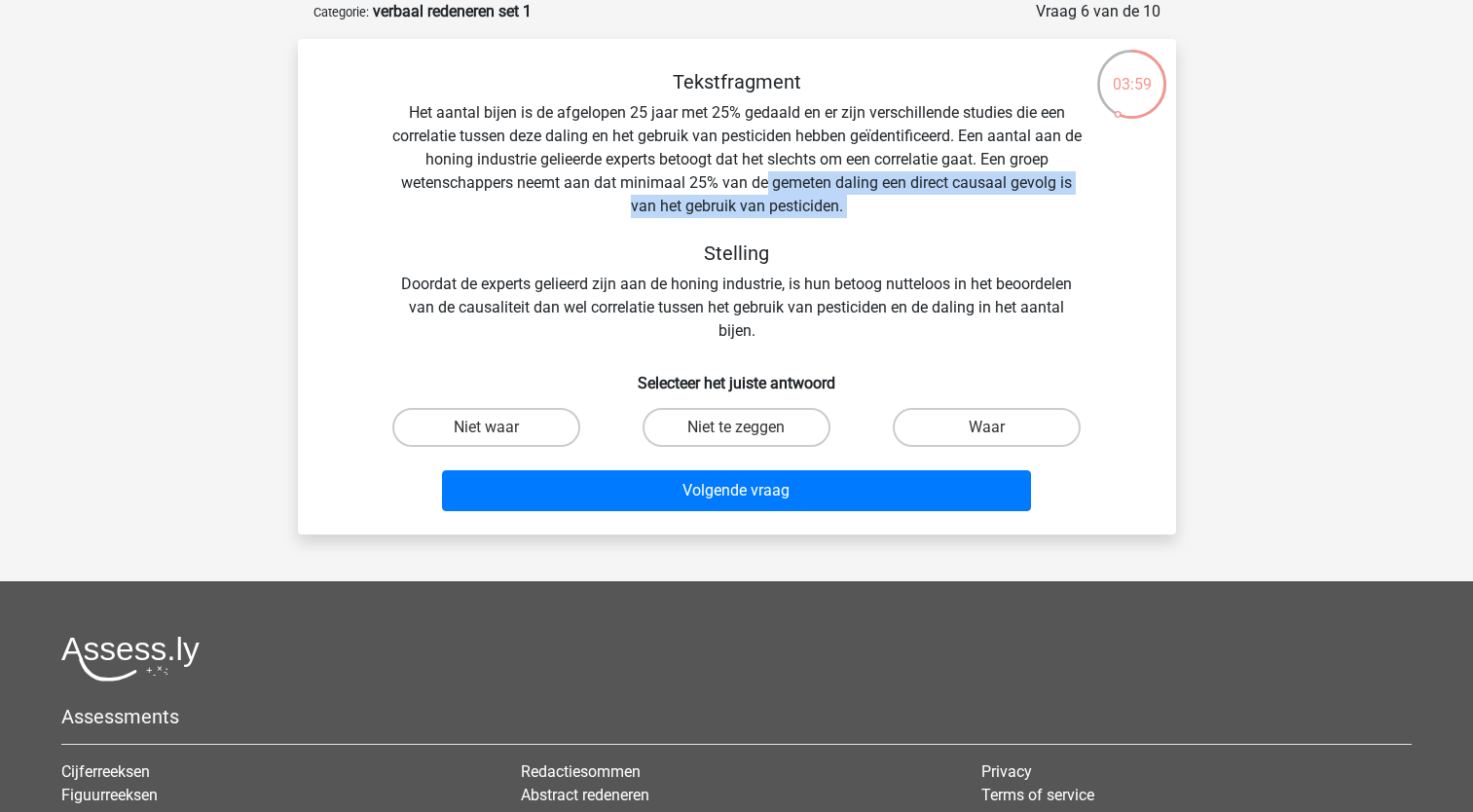
drag, startPoint x: 764, startPoint y: 183, endPoint x: 862, endPoint y: 225, distance: 106.6
click at [862, 225] on div "Tekstfragment Het aantal bijen is de afgelopen 25 jaar met 25% gedaald en er zi…" at bounding box center [737, 206] width 816 height 272
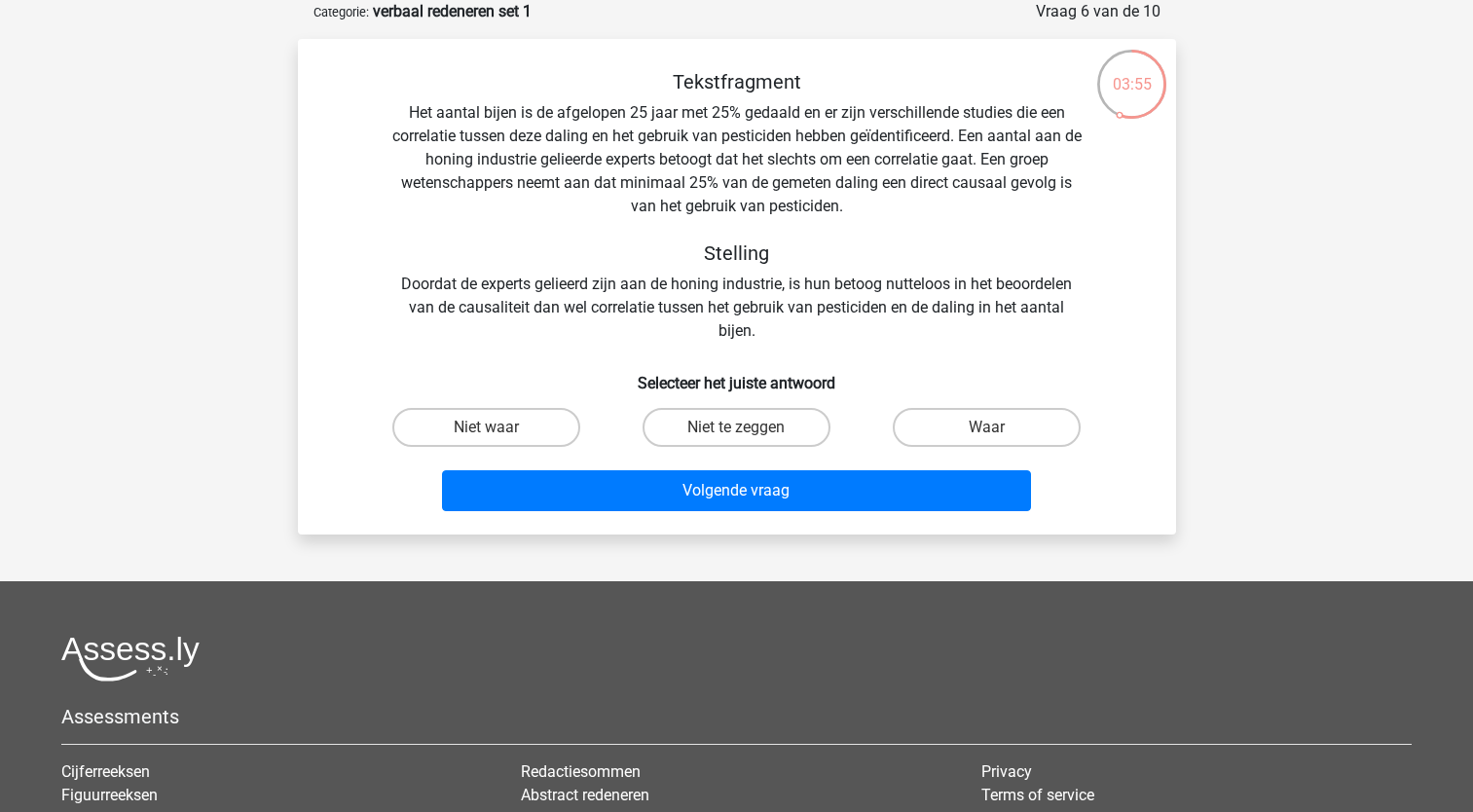
click at [746, 429] on input "Niet te zeggen" at bounding box center [742, 433] width 13 height 13
radio input "true"
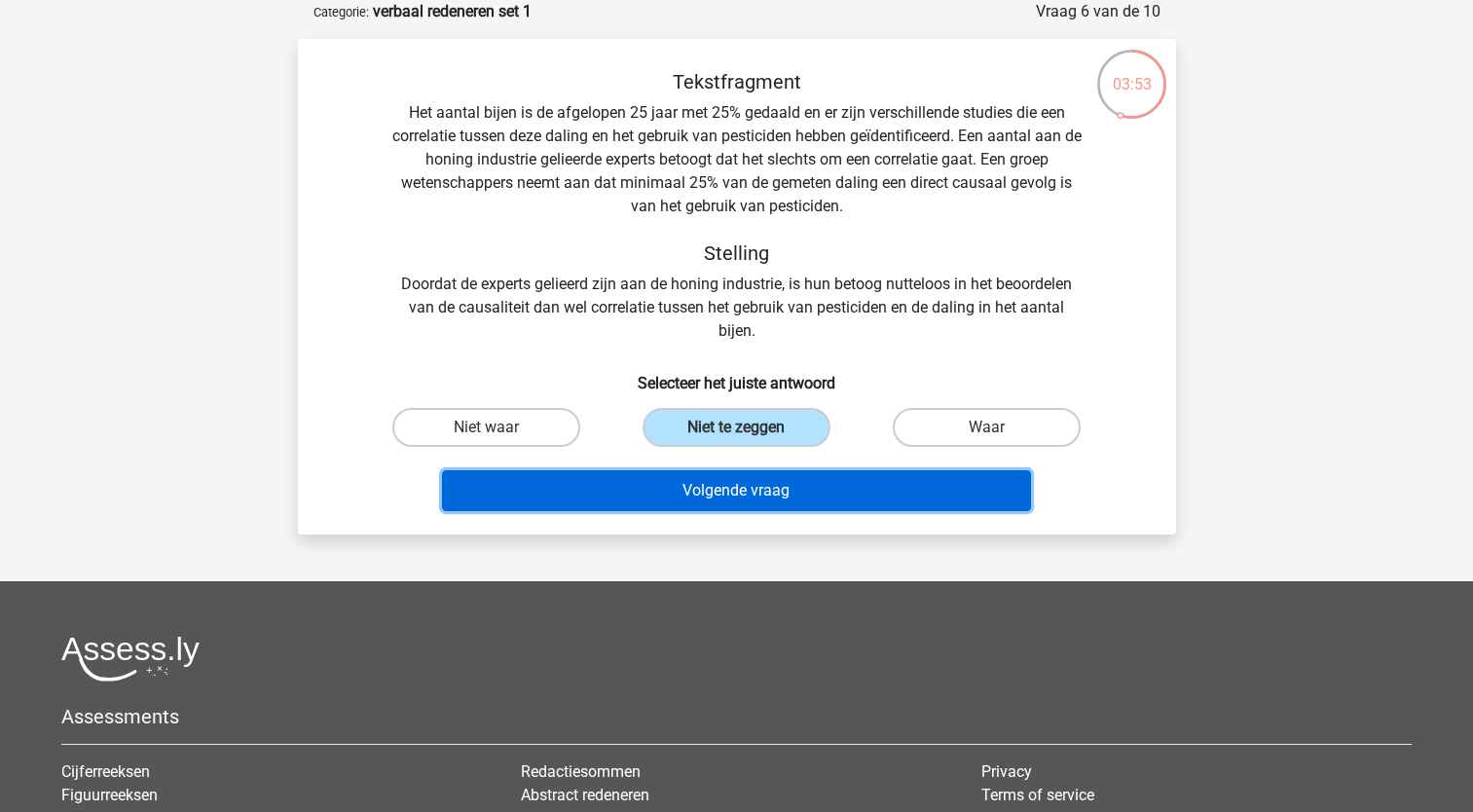
click at [814, 500] on button "Volgende vraag" at bounding box center [736, 491] width 589 height 41
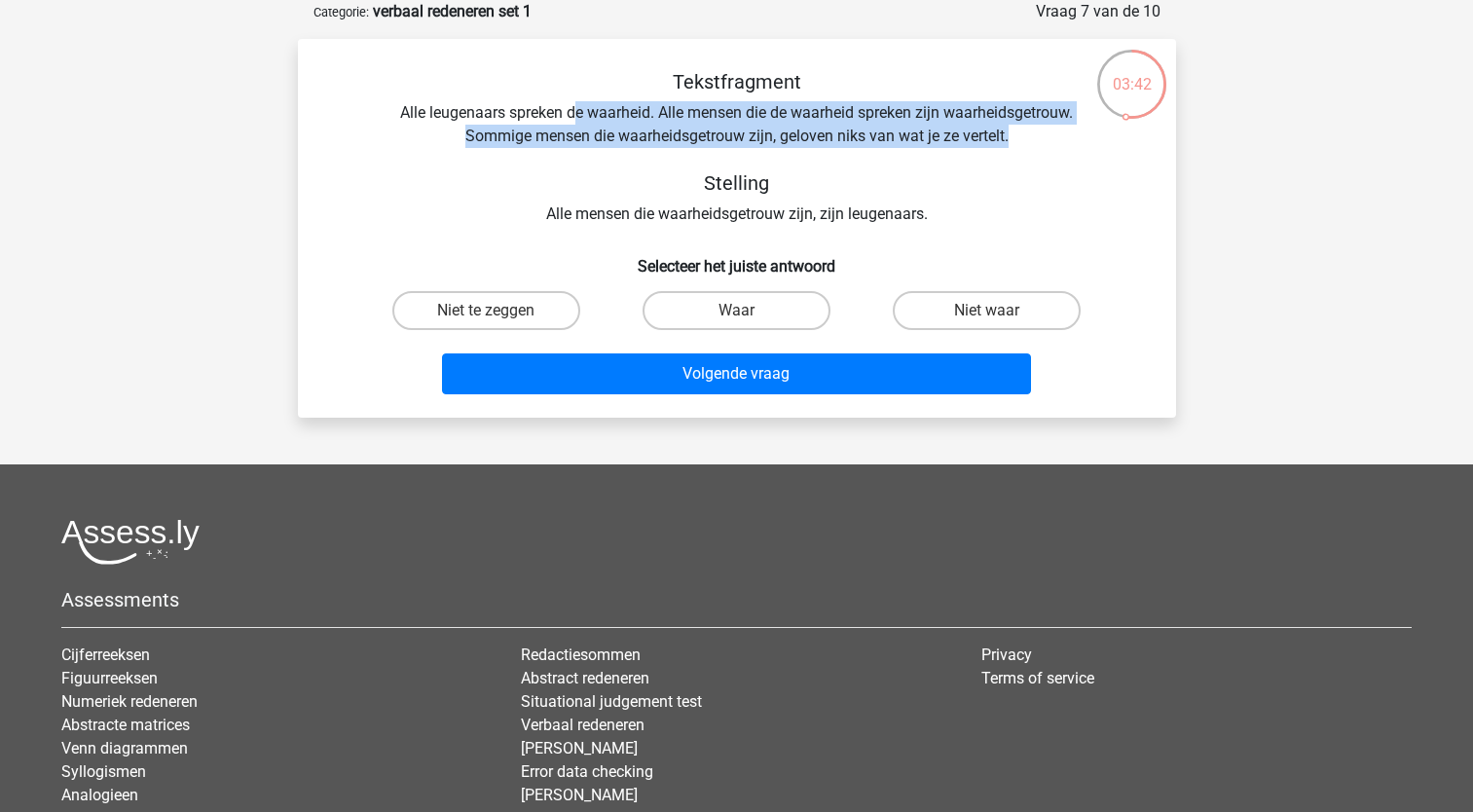
drag, startPoint x: 575, startPoint y: 120, endPoint x: 1051, endPoint y: 139, distance: 476.4
click at [1051, 139] on div "Tekstfragment Alle leugenaars spreken de waarheid. Alle mensen die de waarheid …" at bounding box center [737, 148] width 816 height 156
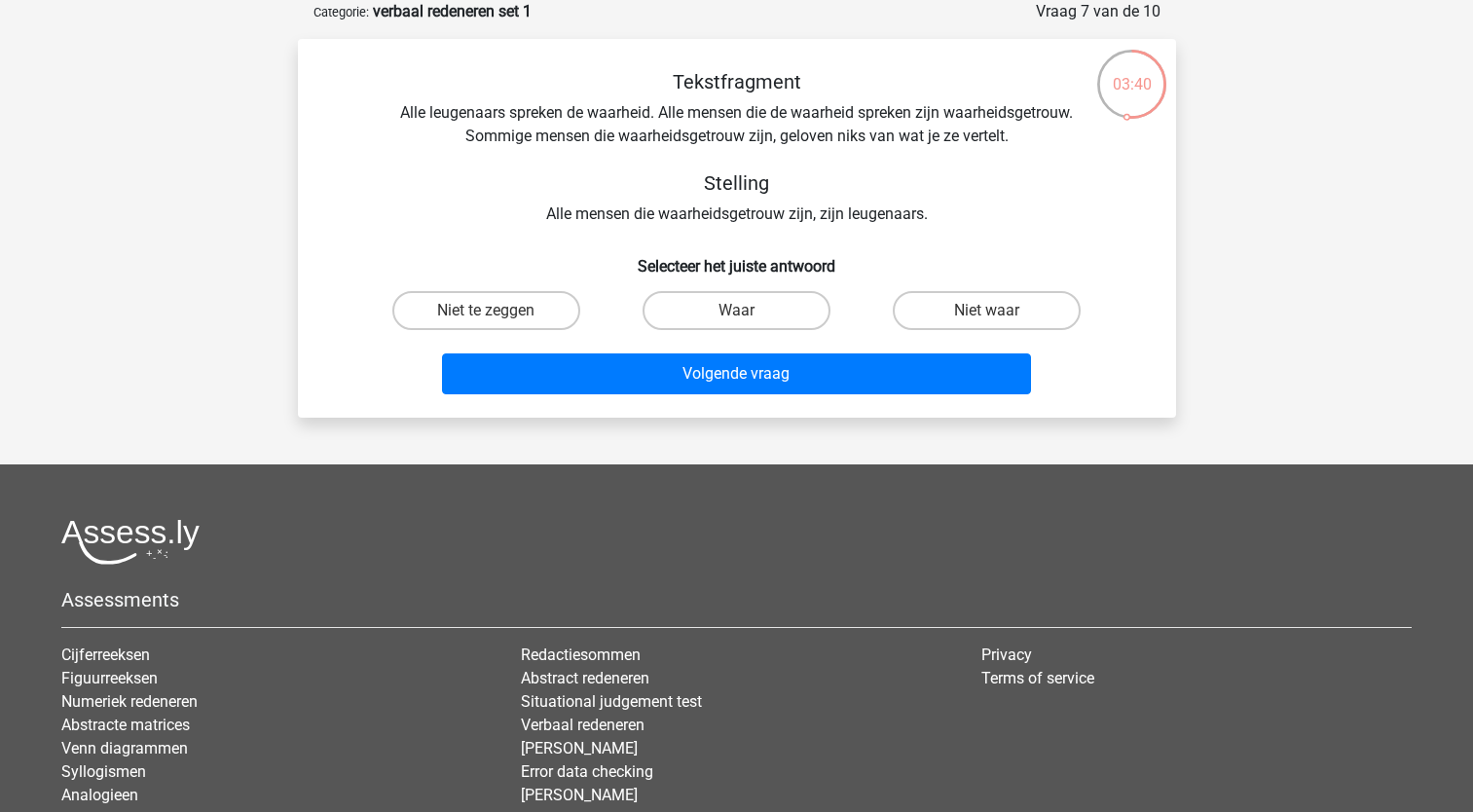
drag, startPoint x: 1051, startPoint y: 139, endPoint x: 972, endPoint y: 188, distance: 93.0
click at [972, 188] on h5 "Stelling" at bounding box center [737, 183] width 691 height 23
drag, startPoint x: 542, startPoint y: 139, endPoint x: 1032, endPoint y: 142, distance: 490.0
click at [1032, 142] on div "Tekstfragment Alle leugenaars spreken de waarheid. Alle mensen die de waarheid …" at bounding box center [737, 148] width 816 height 156
drag, startPoint x: 1032, startPoint y: 142, endPoint x: 954, endPoint y: 172, distance: 83.6
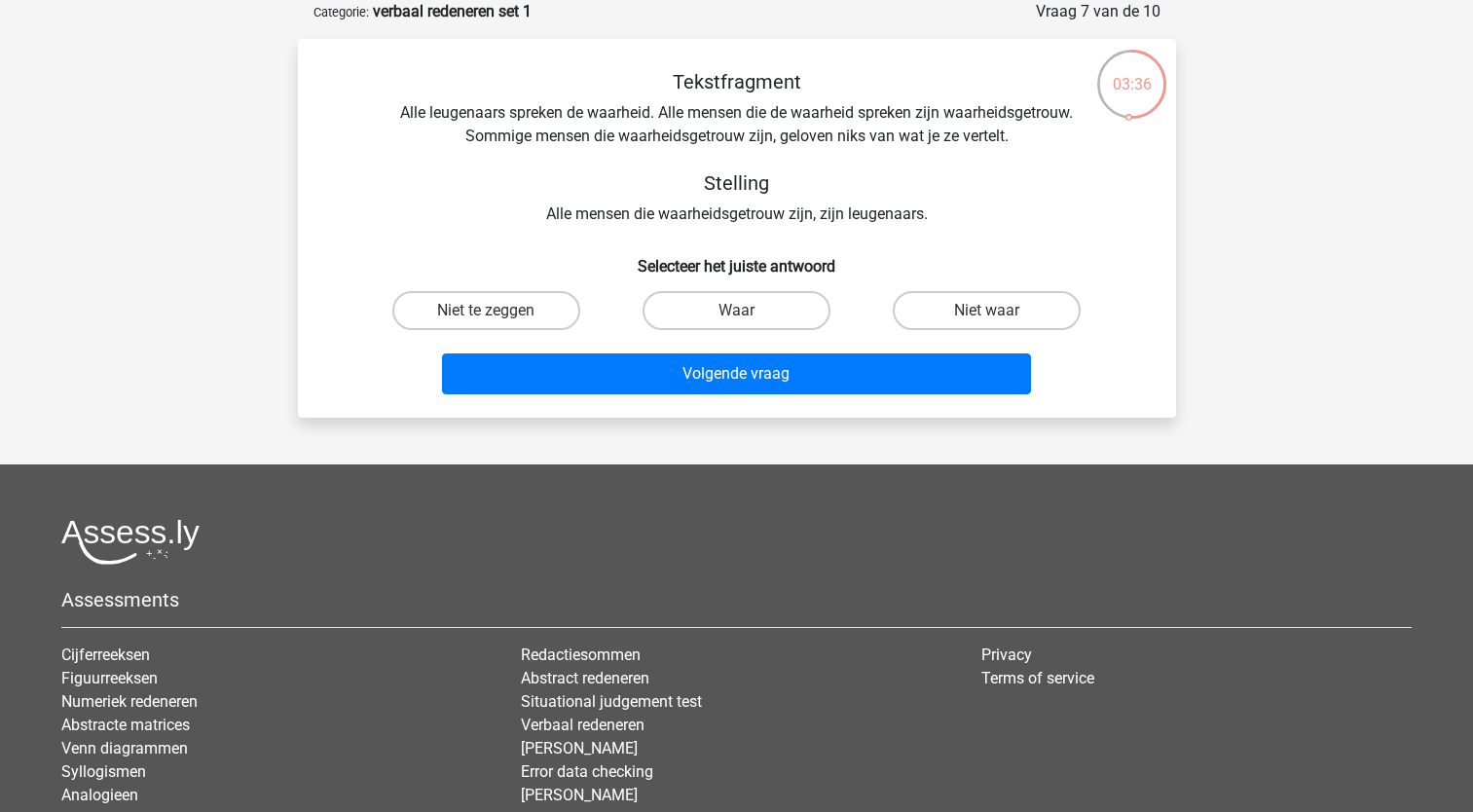
click at [954, 172] on h5 "Stelling" at bounding box center [737, 183] width 691 height 23
drag, startPoint x: 548, startPoint y: 215, endPoint x: 946, endPoint y: 217, distance: 398.0
click at [946, 217] on div "Tekstfragment Alle leugenaars spreken de waarheid. Alle mensen die de waarheid …" at bounding box center [737, 148] width 816 height 156
drag, startPoint x: 946, startPoint y: 217, endPoint x: 1000, endPoint y: 234, distance: 56.6
click at [1000, 234] on div "Tekstfragment Alle leugenaars spreken de waarheid. Alle mensen die de waarheid …" at bounding box center [737, 236] width 863 height 332
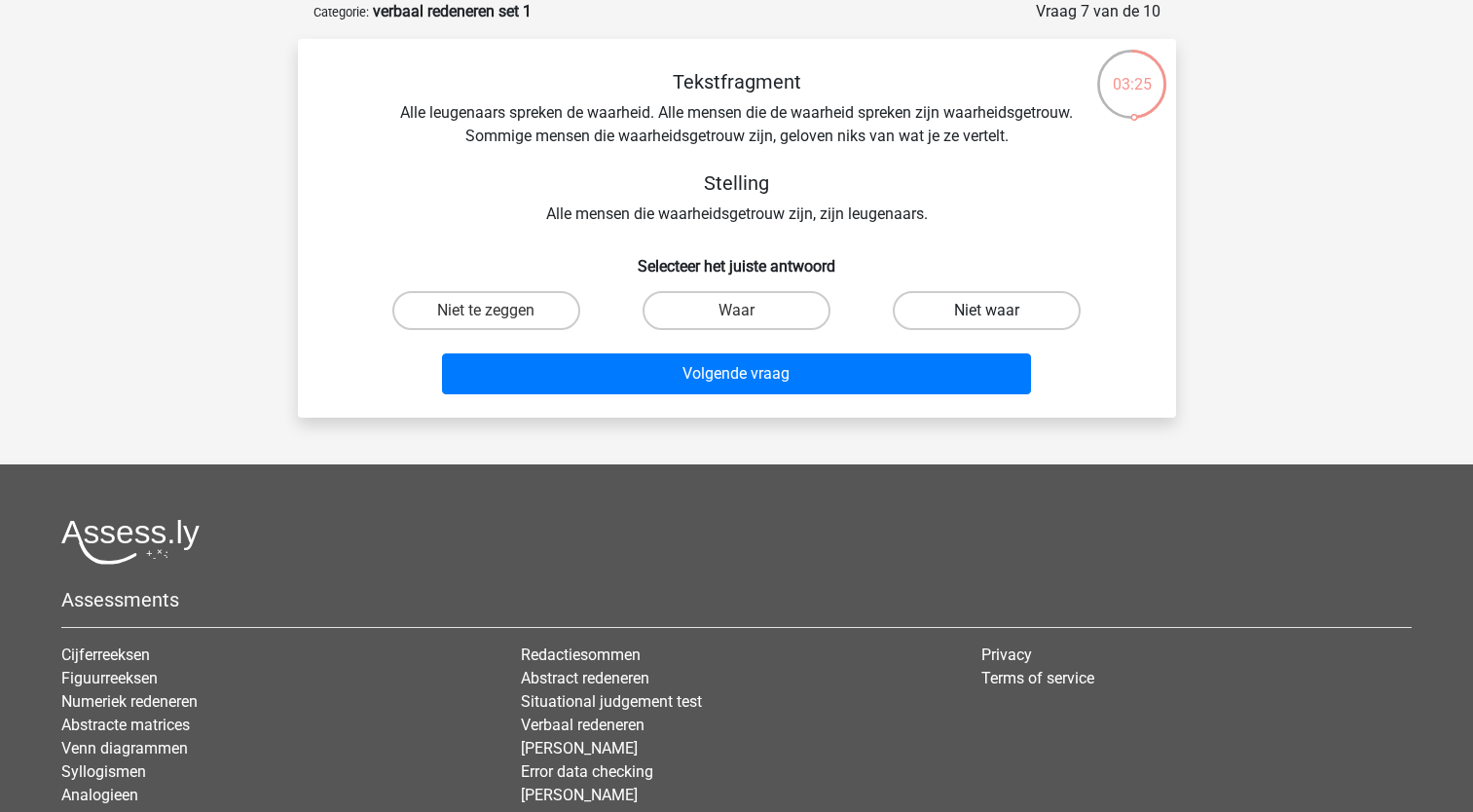
click at [938, 313] on label "Niet waar" at bounding box center [987, 310] width 187 height 39
click at [987, 313] on input "Niet waar" at bounding box center [993, 316] width 13 height 13
radio input "true"
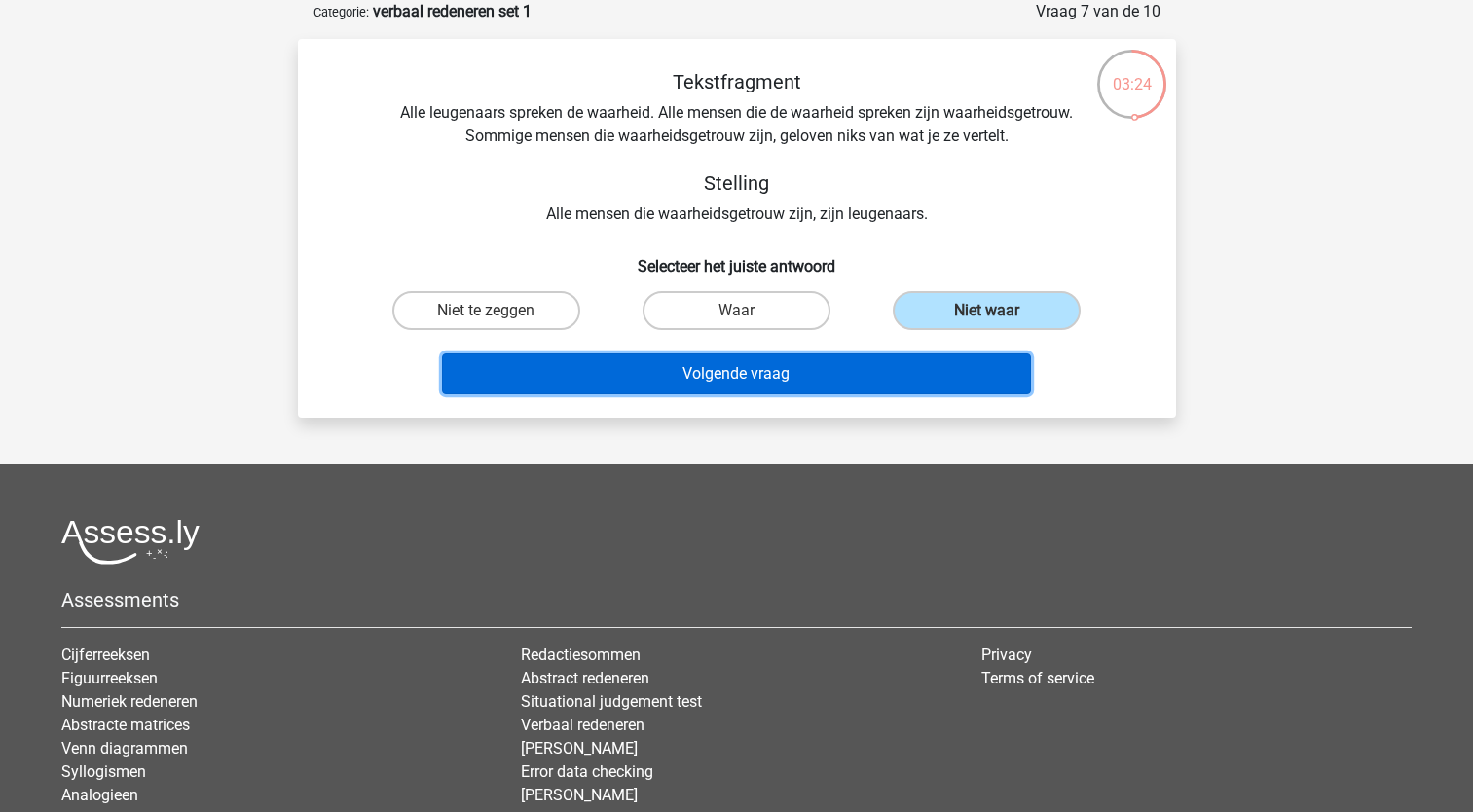
click at [821, 375] on button "Volgende vraag" at bounding box center [736, 374] width 589 height 41
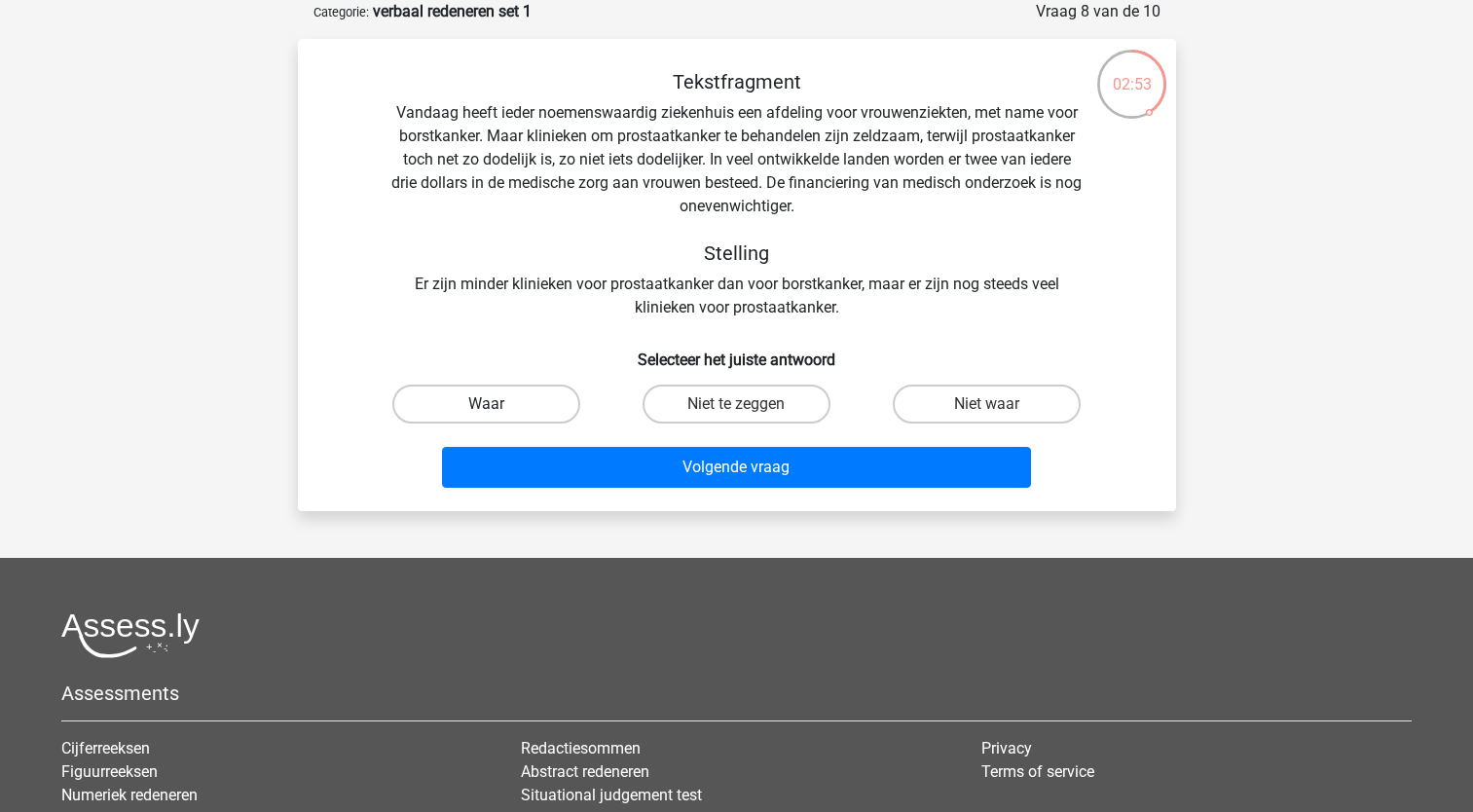
click at [551, 409] on label "Waar" at bounding box center [486, 404] width 187 height 39
click at [499, 409] on input "Waar" at bounding box center [492, 410] width 13 height 13
radio input "true"
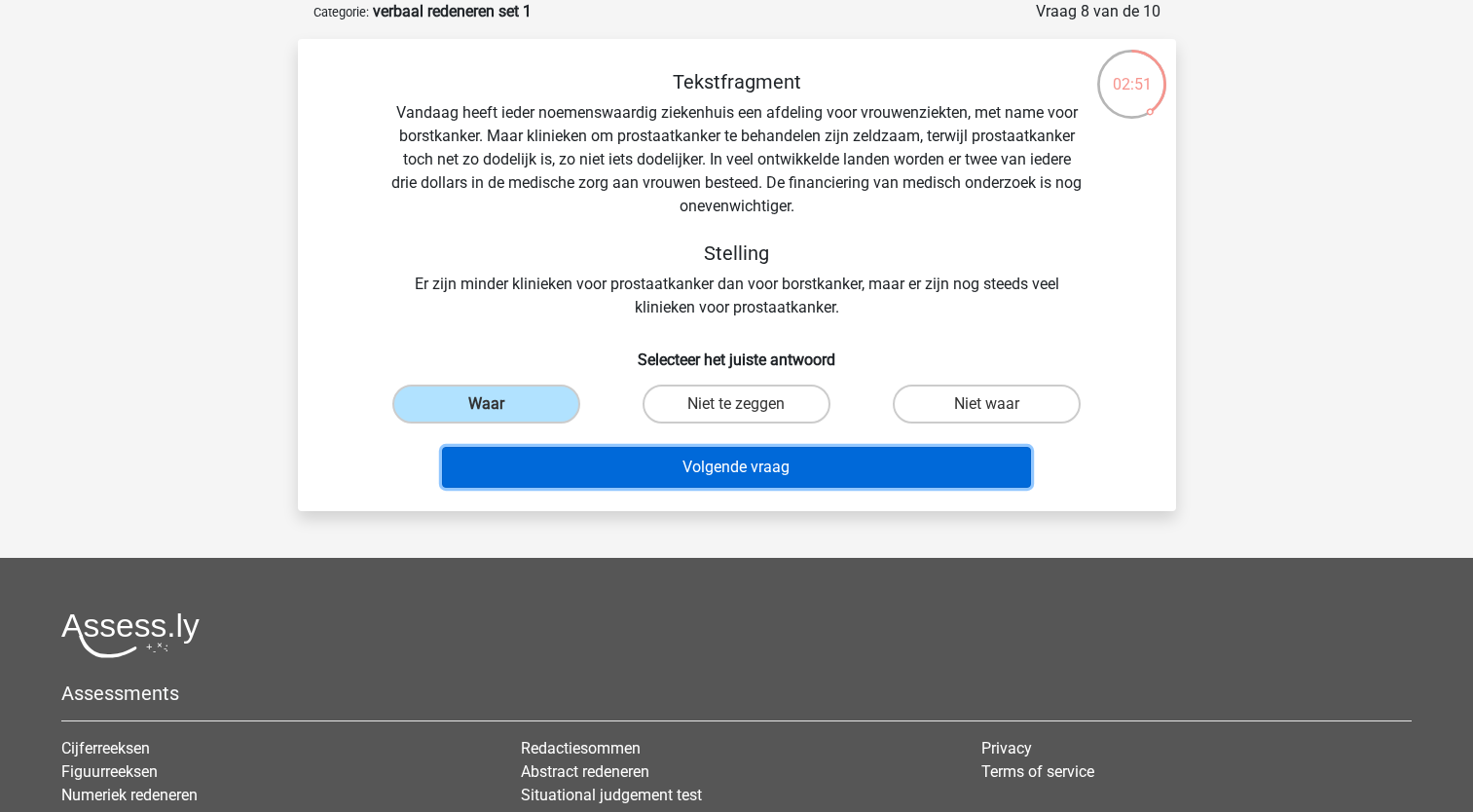
click at [671, 466] on button "Volgende vraag" at bounding box center [736, 467] width 589 height 41
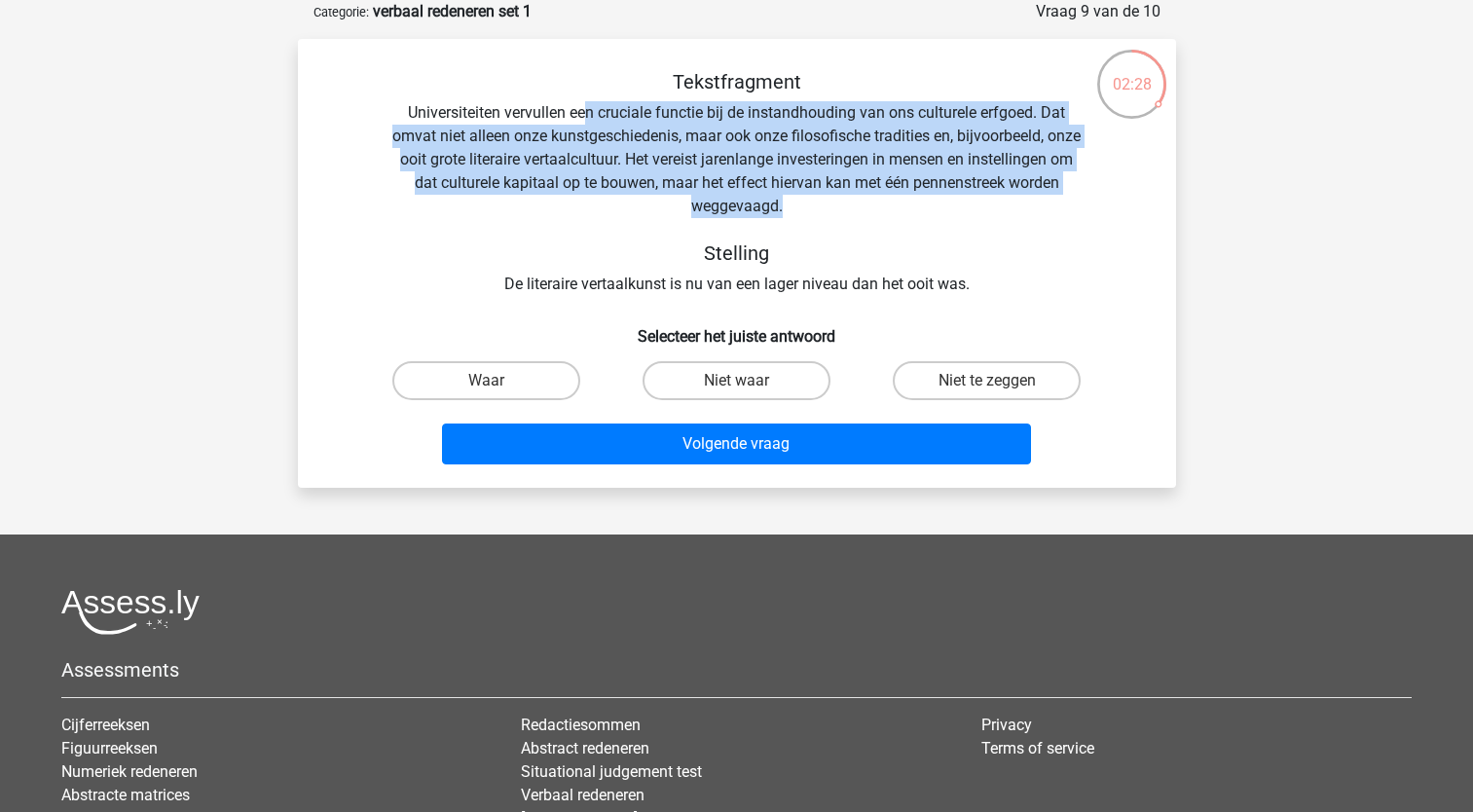
drag, startPoint x: 587, startPoint y: 112, endPoint x: 895, endPoint y: 210, distance: 323.2
click at [895, 210] on div "Tekstfragment Universiteiten vervullen een cruciale functie bij de instandhoudi…" at bounding box center [737, 183] width 816 height 225
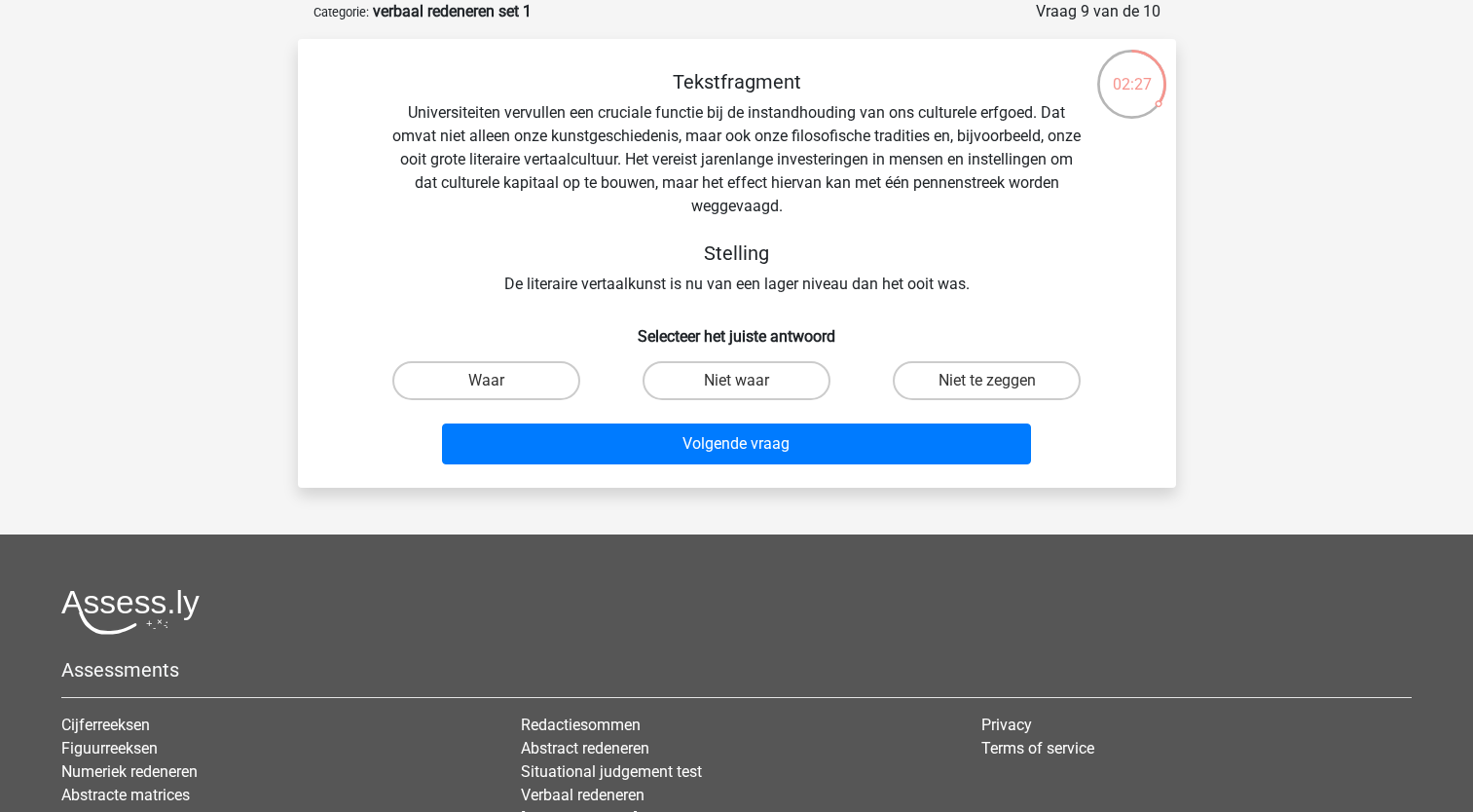
drag, startPoint x: 895, startPoint y: 210, endPoint x: 934, endPoint y: 232, distance: 44.8
click at [934, 232] on div "Tekstfragment Universiteiten vervullen een cruciale functie bij de instandhoudi…" at bounding box center [737, 183] width 816 height 225
click at [532, 383] on label "Waar" at bounding box center [486, 381] width 187 height 39
click at [499, 383] on input "Waar" at bounding box center [492, 386] width 13 height 13
radio input "true"
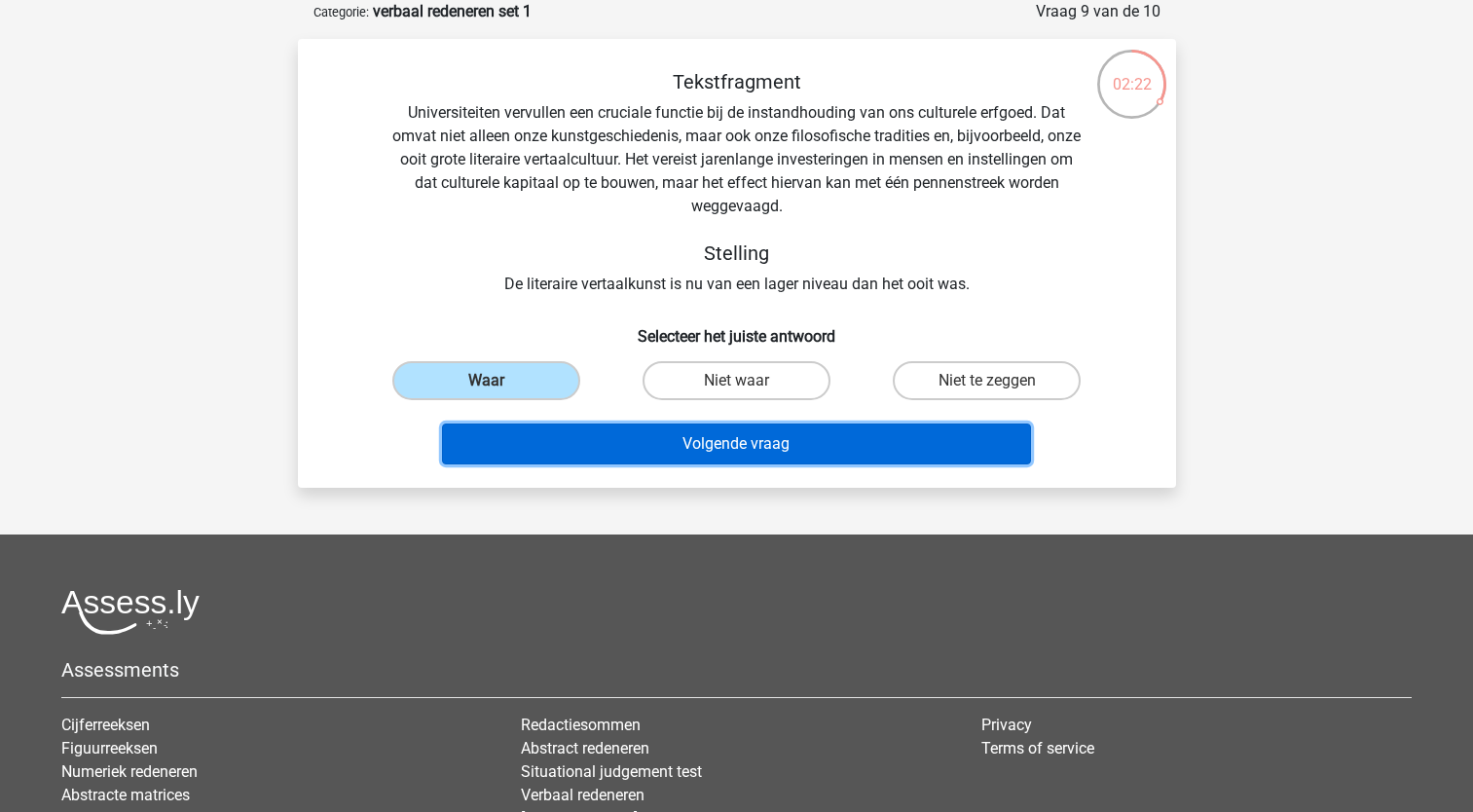
click at [656, 431] on button "Volgende vraag" at bounding box center [736, 444] width 589 height 41
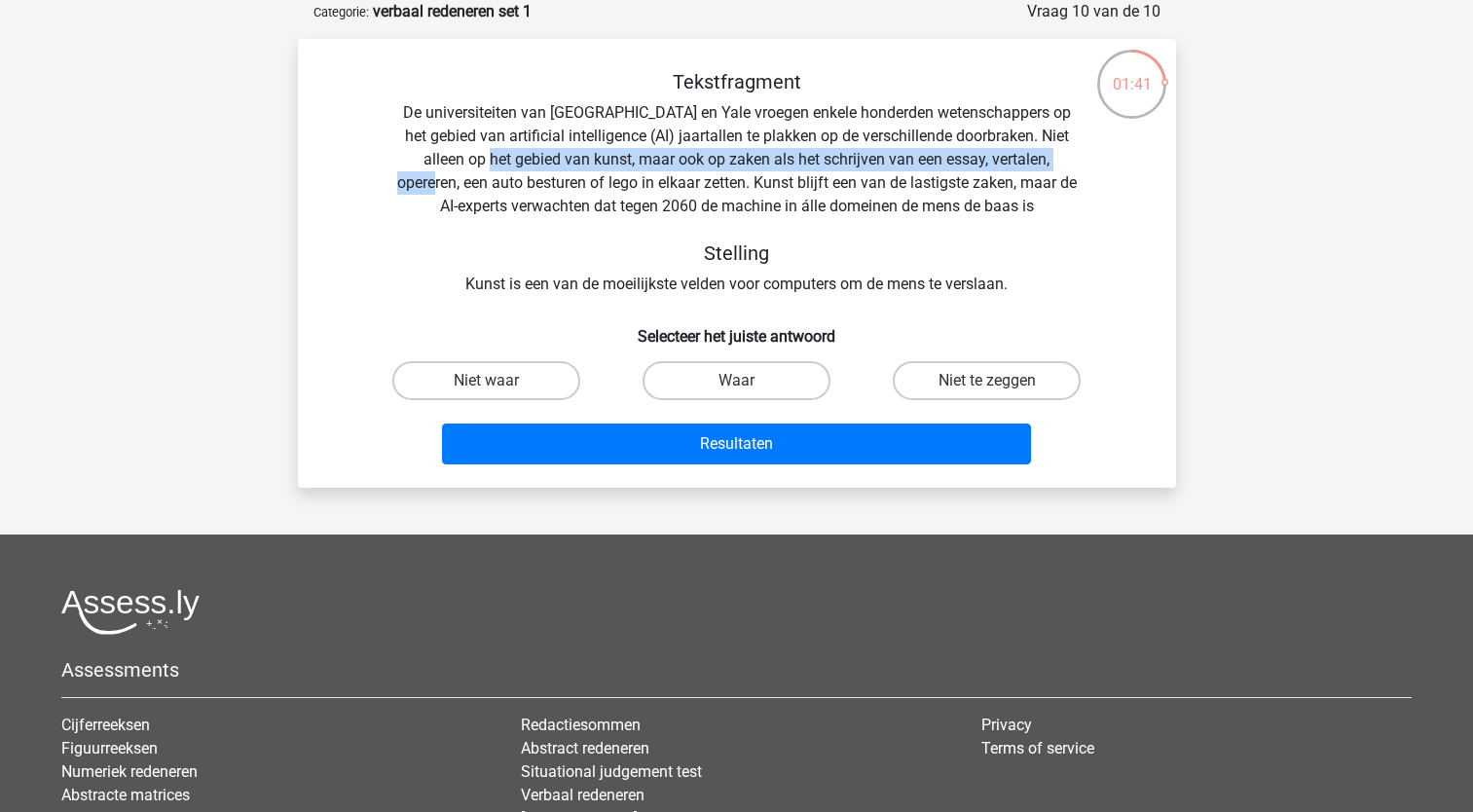
drag, startPoint x: 456, startPoint y: 160, endPoint x: 1059, endPoint y: 163, distance: 603.0
click at [1059, 163] on div "Tekstfragment De universiteiten van Oxford en Yale vroegen enkele honderden wet…" at bounding box center [737, 183] width 816 height 225
click at [755, 385] on label "Waar" at bounding box center [736, 381] width 187 height 39
click at [749, 385] on input "Waar" at bounding box center [742, 386] width 13 height 13
radio input "true"
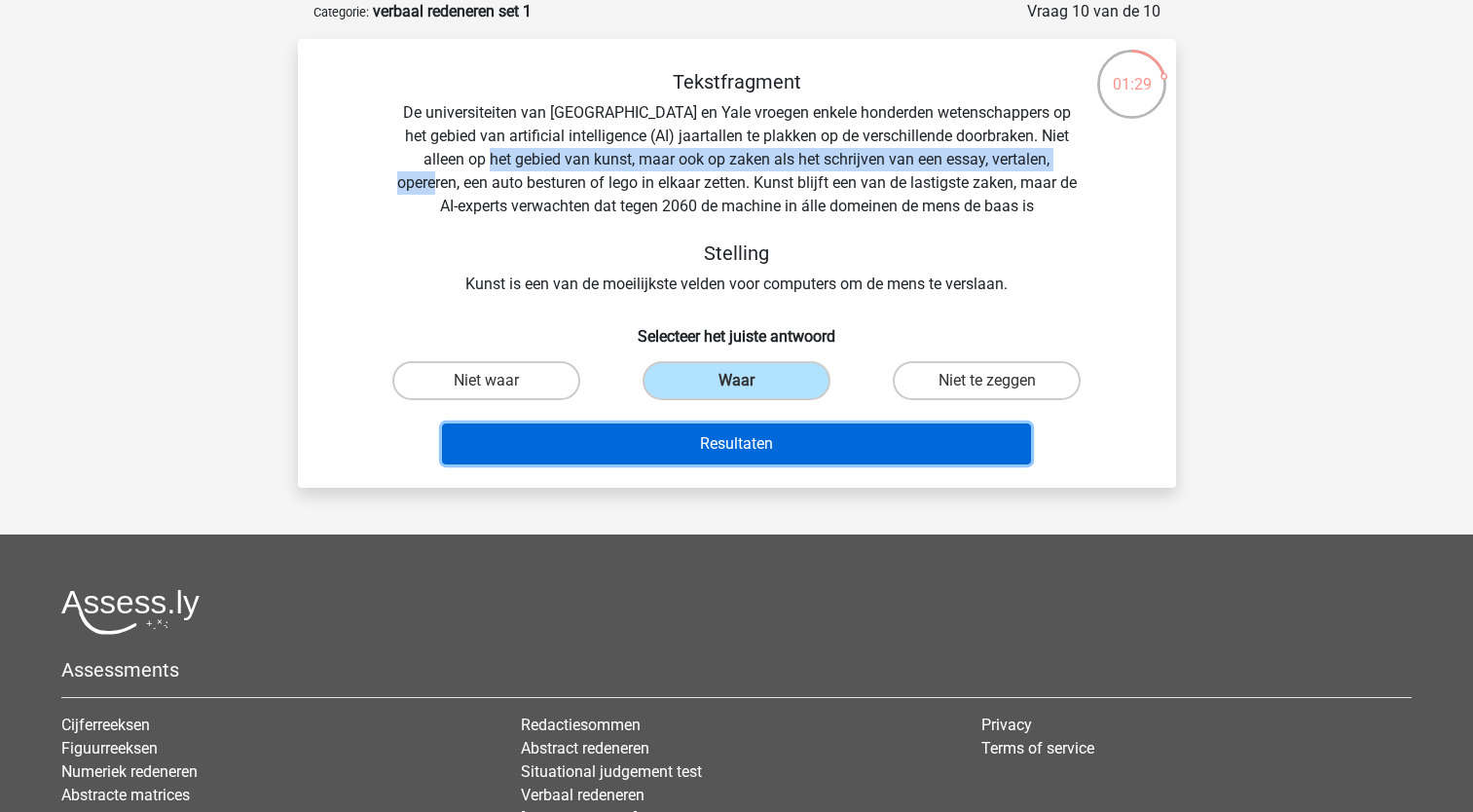
click at [830, 458] on button "Resultaten" at bounding box center [736, 444] width 589 height 41
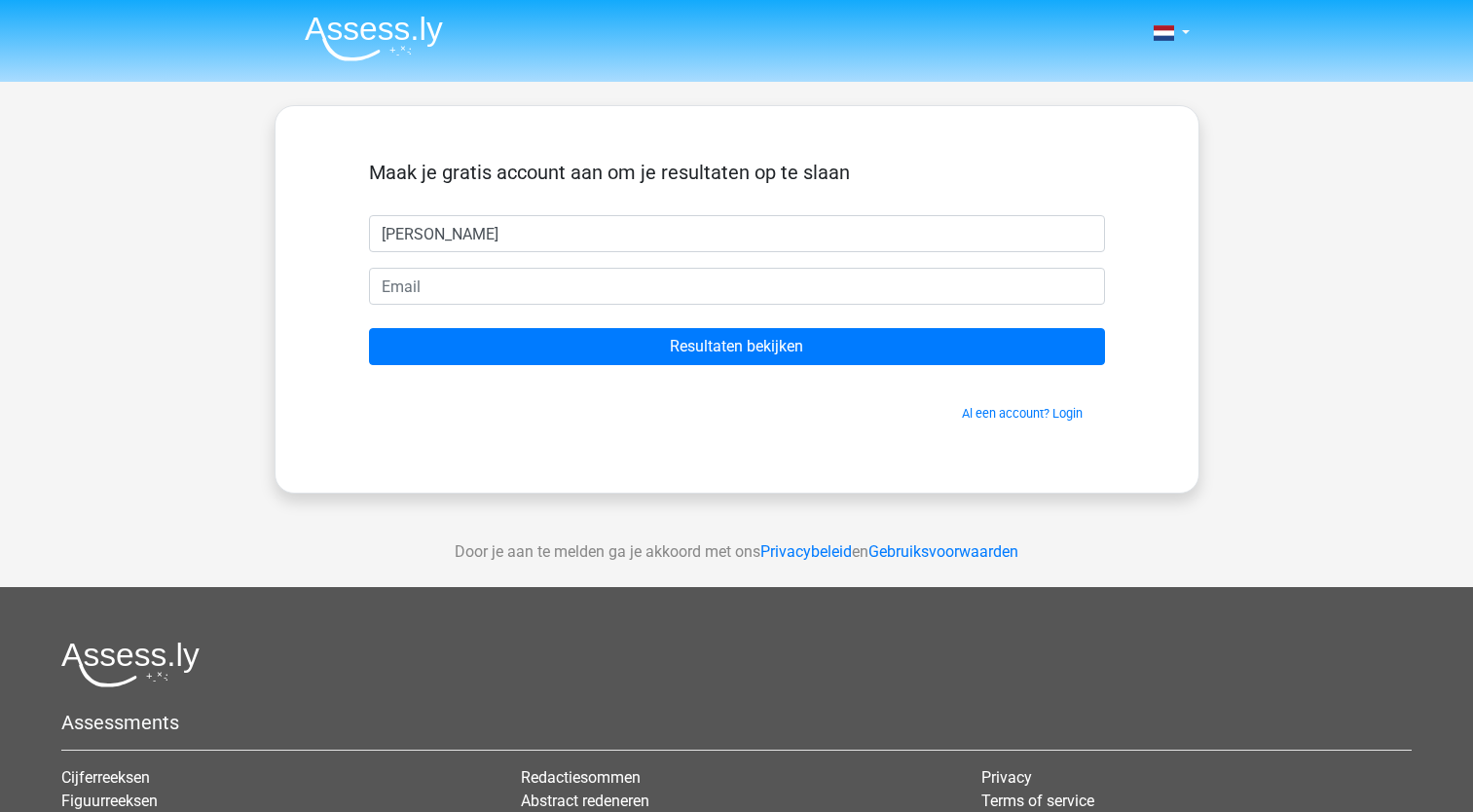
type input "[PERSON_NAME]"
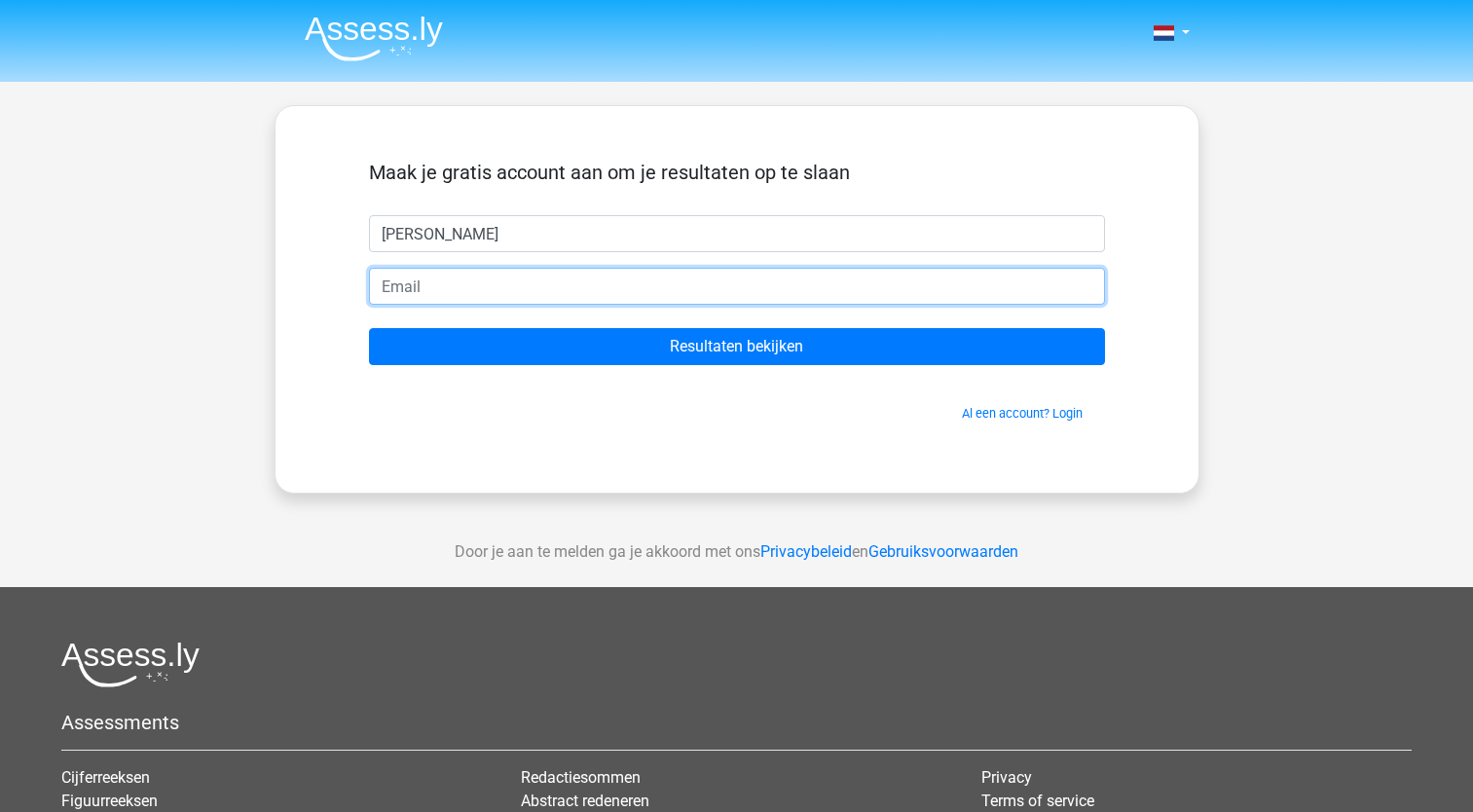
click at [388, 303] on input "email" at bounding box center [737, 286] width 736 height 37
type input "[EMAIL_ADDRESS][DOMAIN_NAME]"
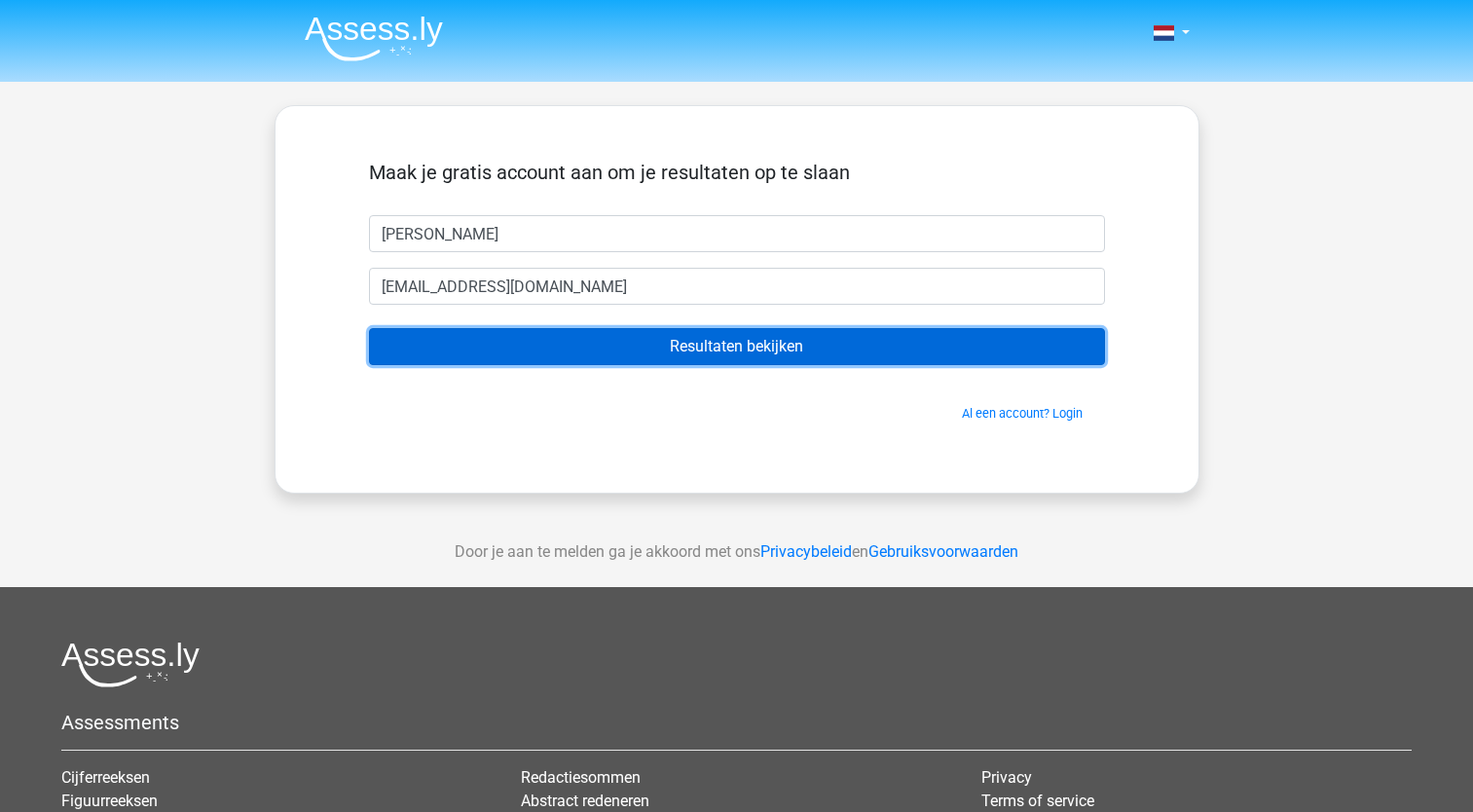
click at [664, 357] on input "Resultaten bekijken" at bounding box center [737, 346] width 736 height 37
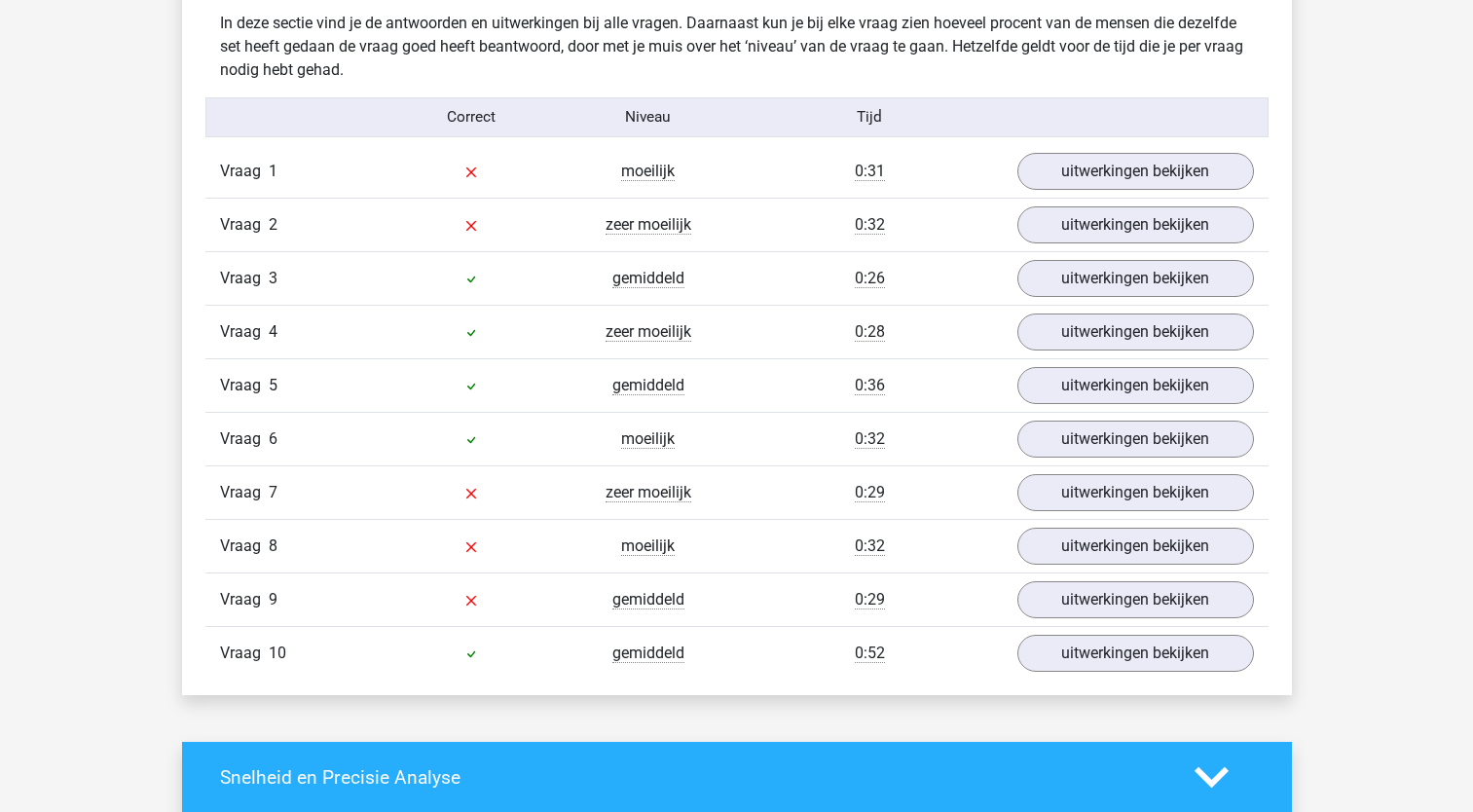
scroll to position [1534, 0]
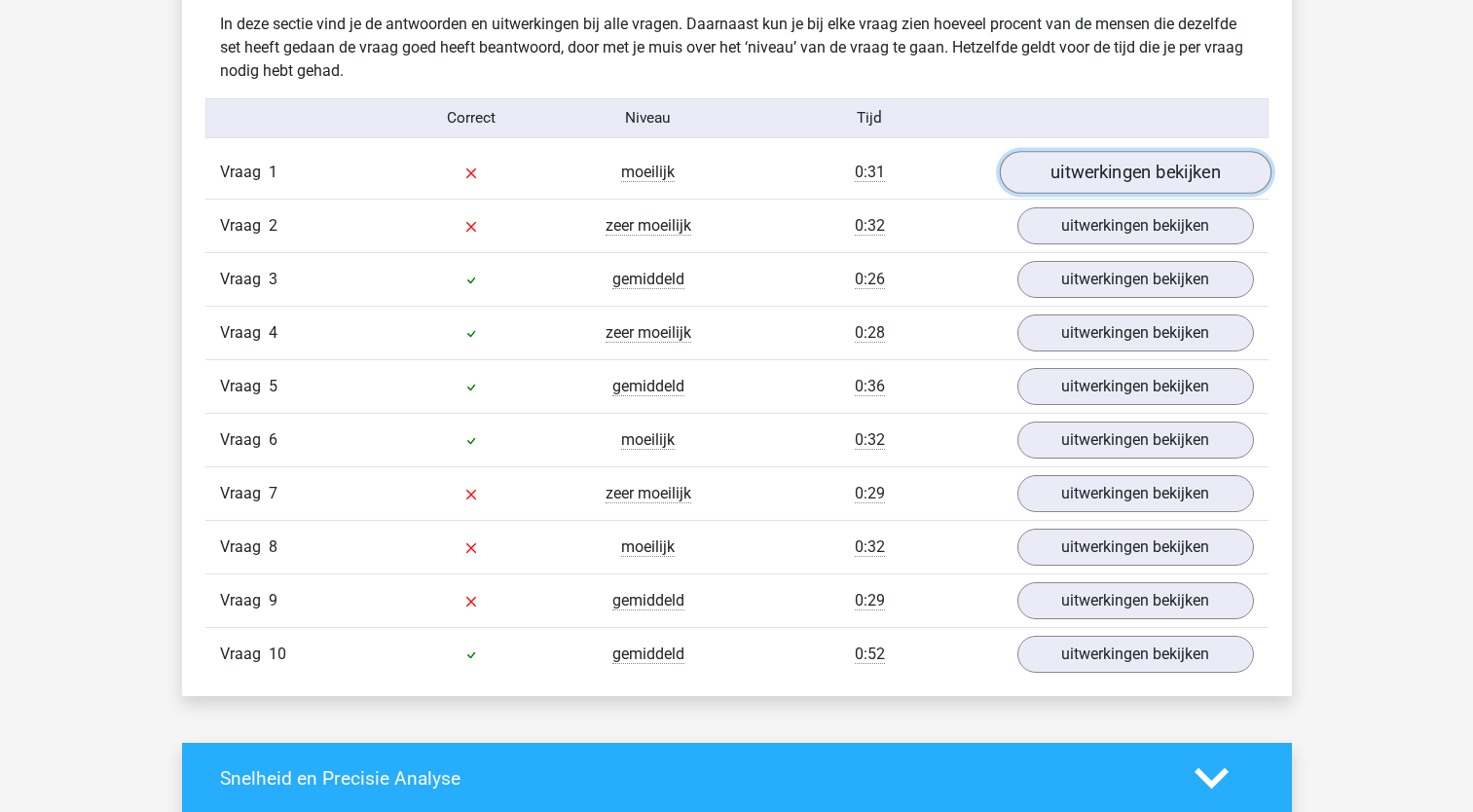
click at [1077, 164] on link "uitwerkingen bekijken" at bounding box center [1134, 173] width 271 height 43
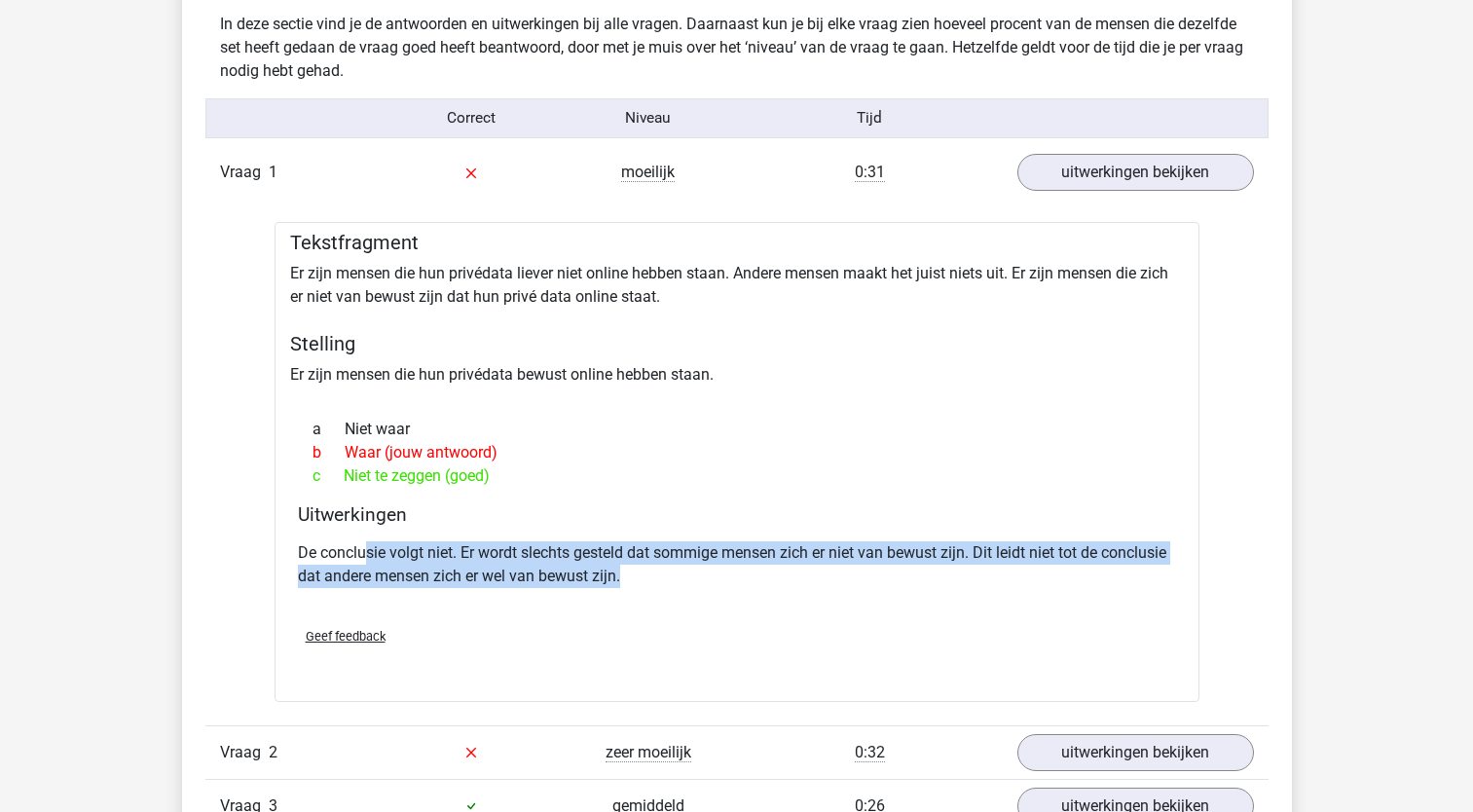
drag, startPoint x: 368, startPoint y: 557, endPoint x: 719, endPoint y: 579, distance: 351.7
click at [719, 579] on p "De conclusie volgt niet. Er wordt slechts gesteld dat sommige mensen zich er ni…" at bounding box center [737, 565] width 879 height 47
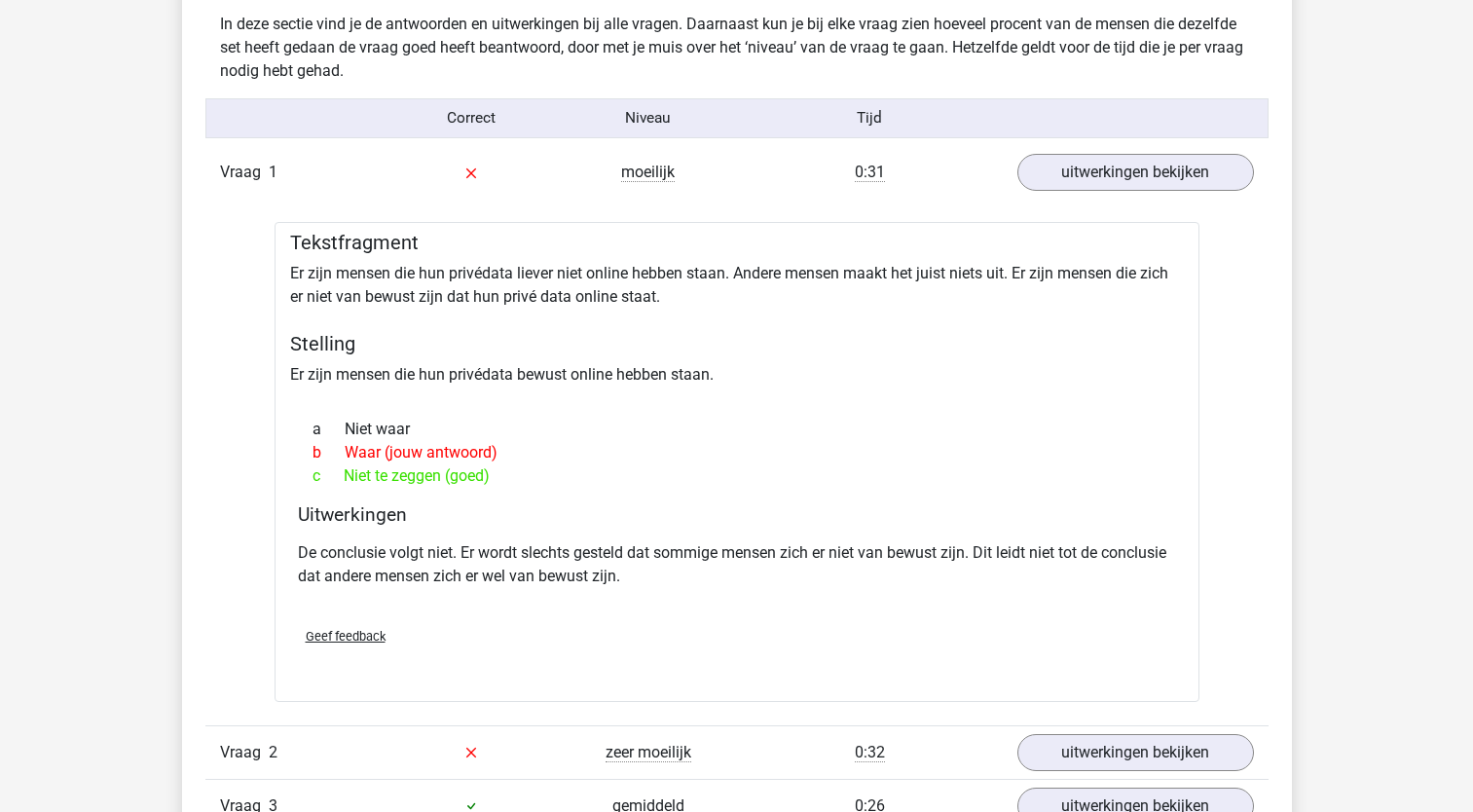
drag, startPoint x: 719, startPoint y: 579, endPoint x: 667, endPoint y: 614, distance: 62.7
click at [667, 614] on div "Geef feedback" at bounding box center [737, 635] width 894 height 50
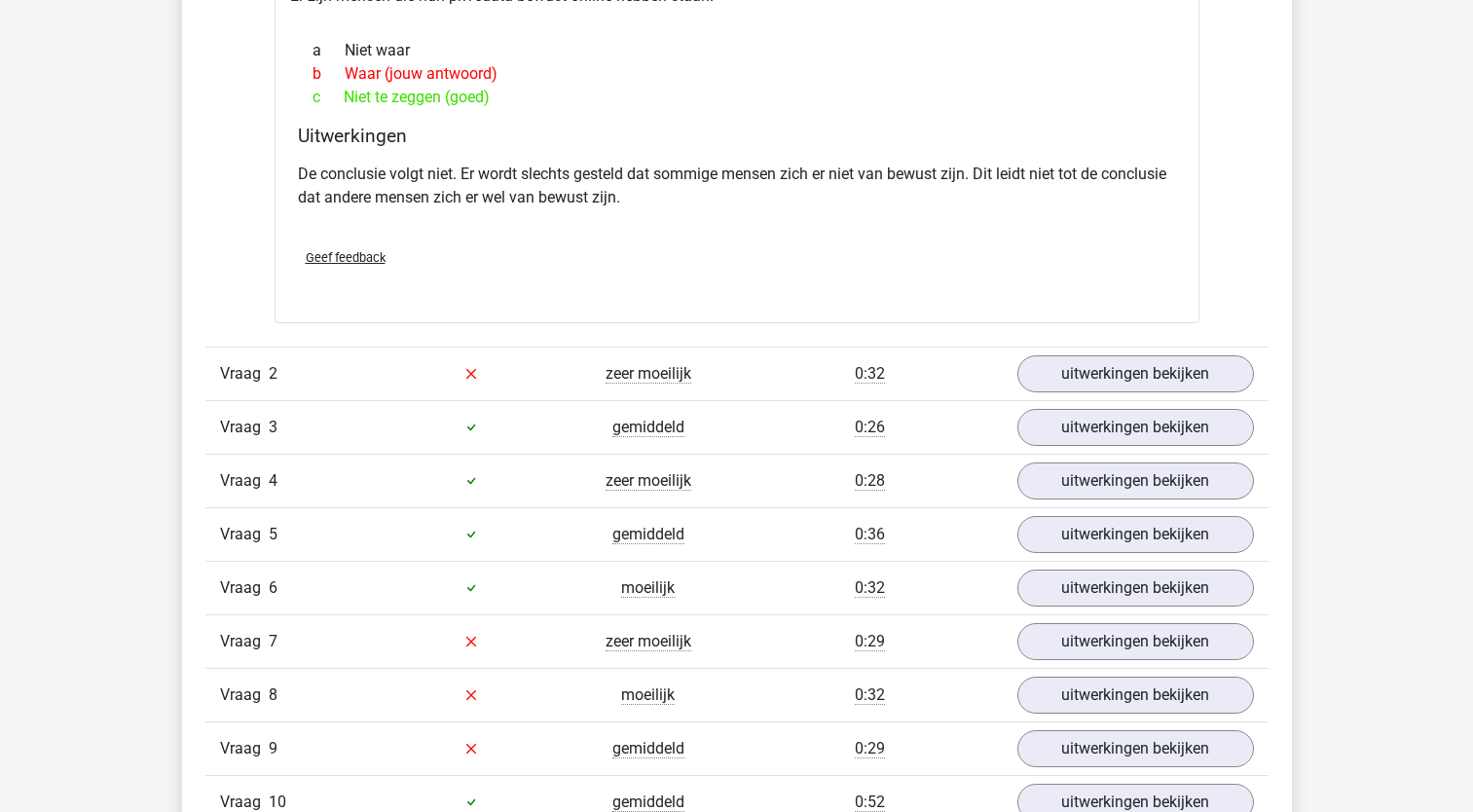
scroll to position [1915, 0]
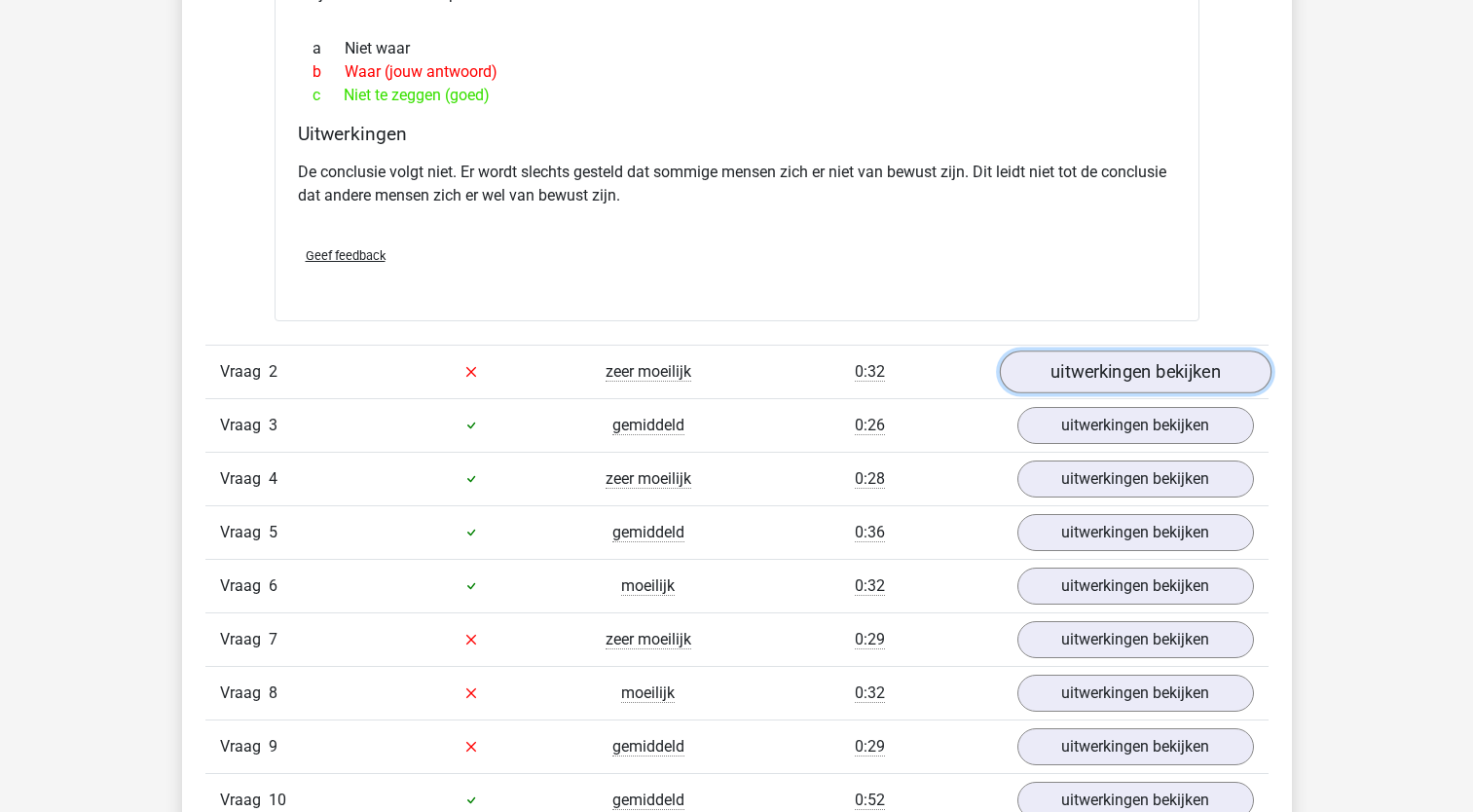
click at [1133, 378] on link "uitwerkingen bekijken" at bounding box center [1134, 372] width 271 height 43
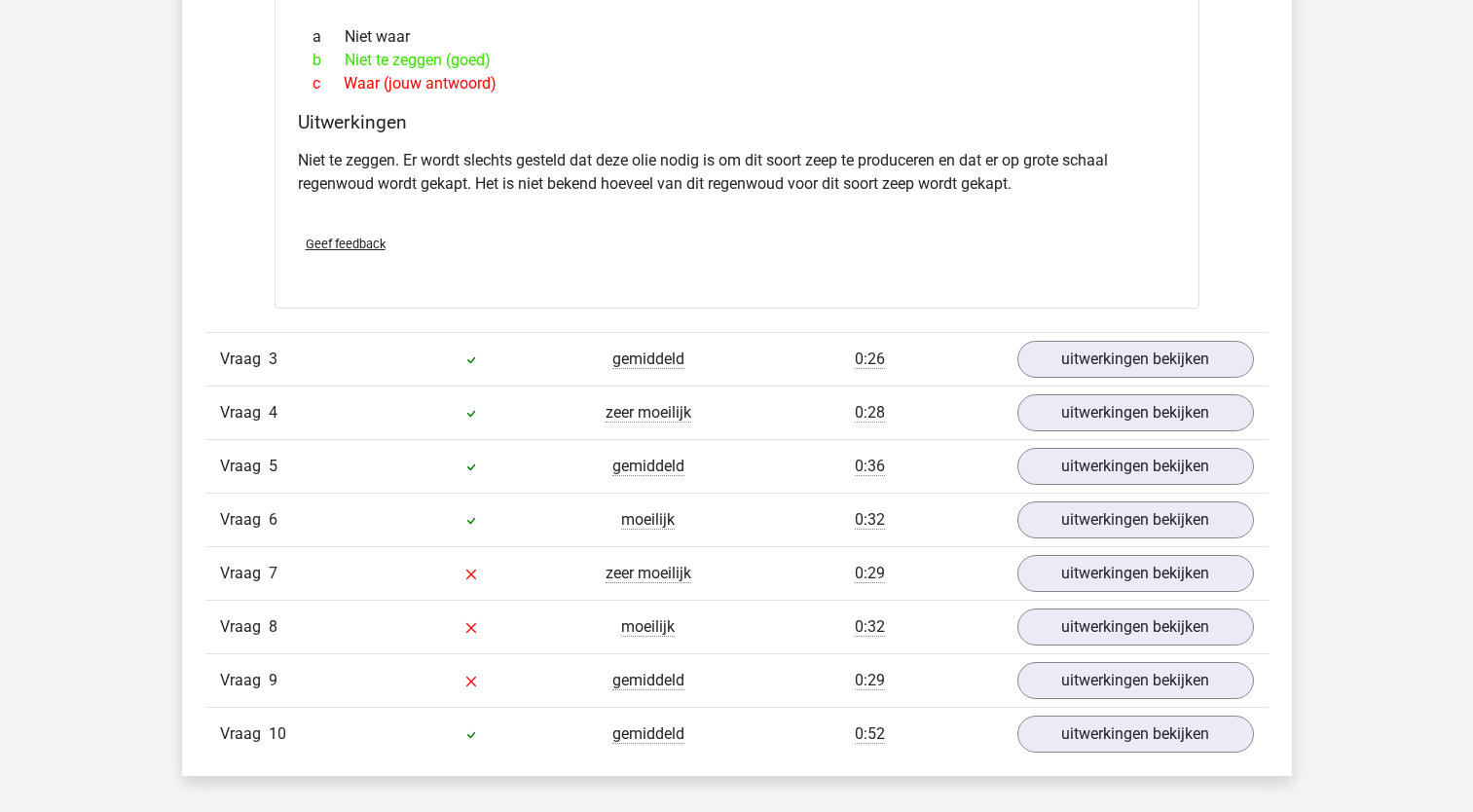
scroll to position [2646, 0]
click at [1071, 352] on link "uitwerkingen bekijken" at bounding box center [1134, 360] width 271 height 43
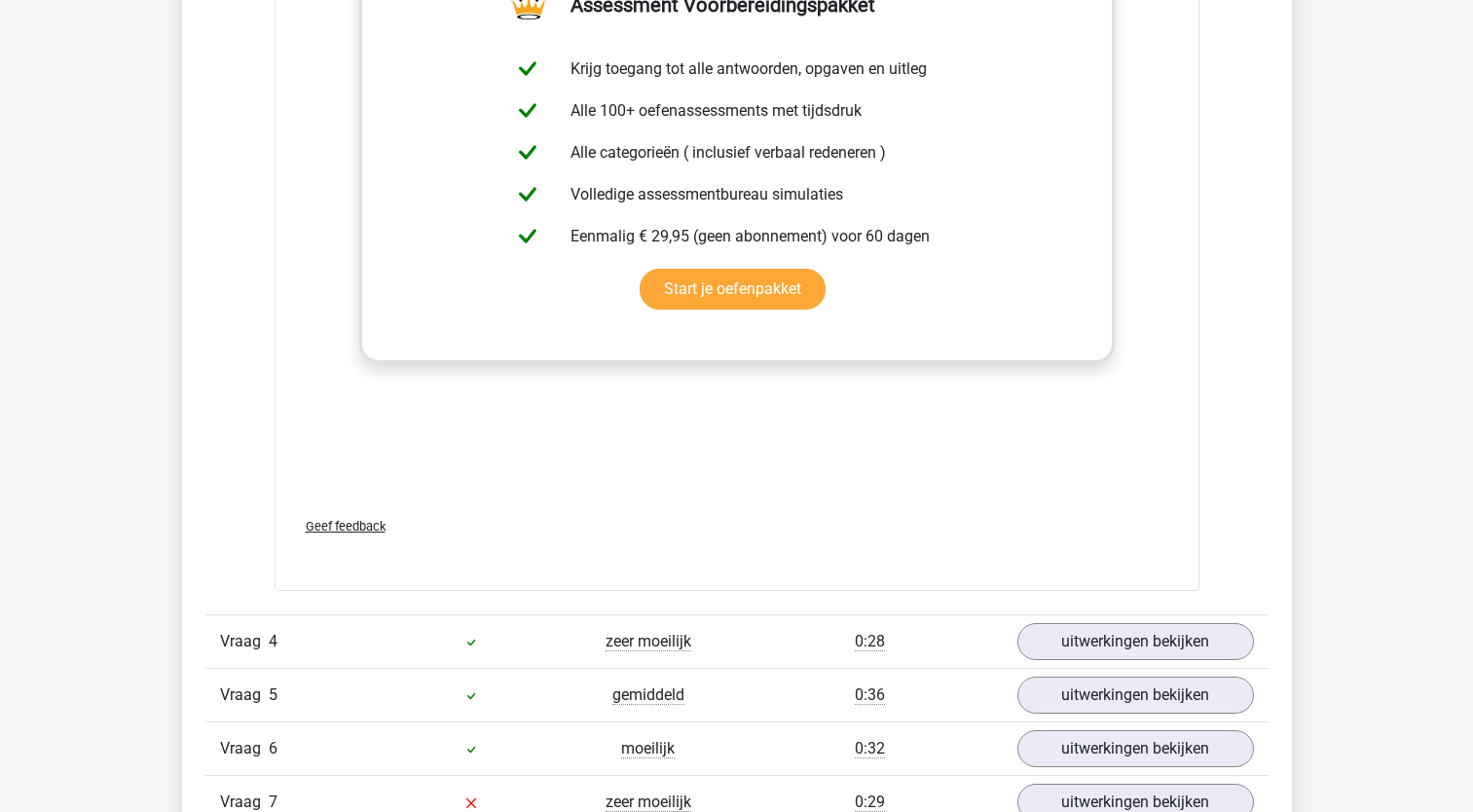
scroll to position [3489, 0]
drag, startPoint x: 1173, startPoint y: 548, endPoint x: 1236, endPoint y: 578, distance: 69.8
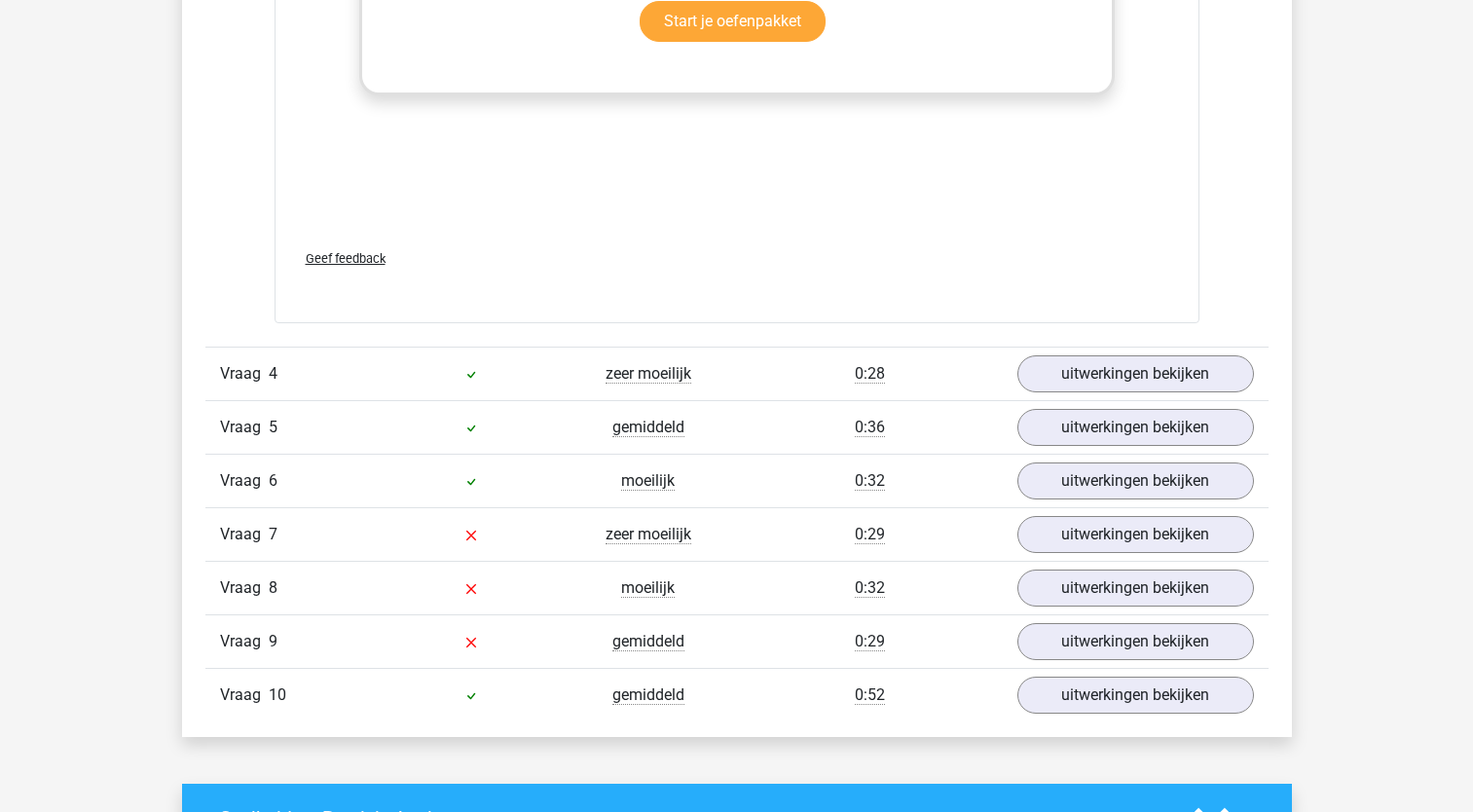
scroll to position [3799, 0]
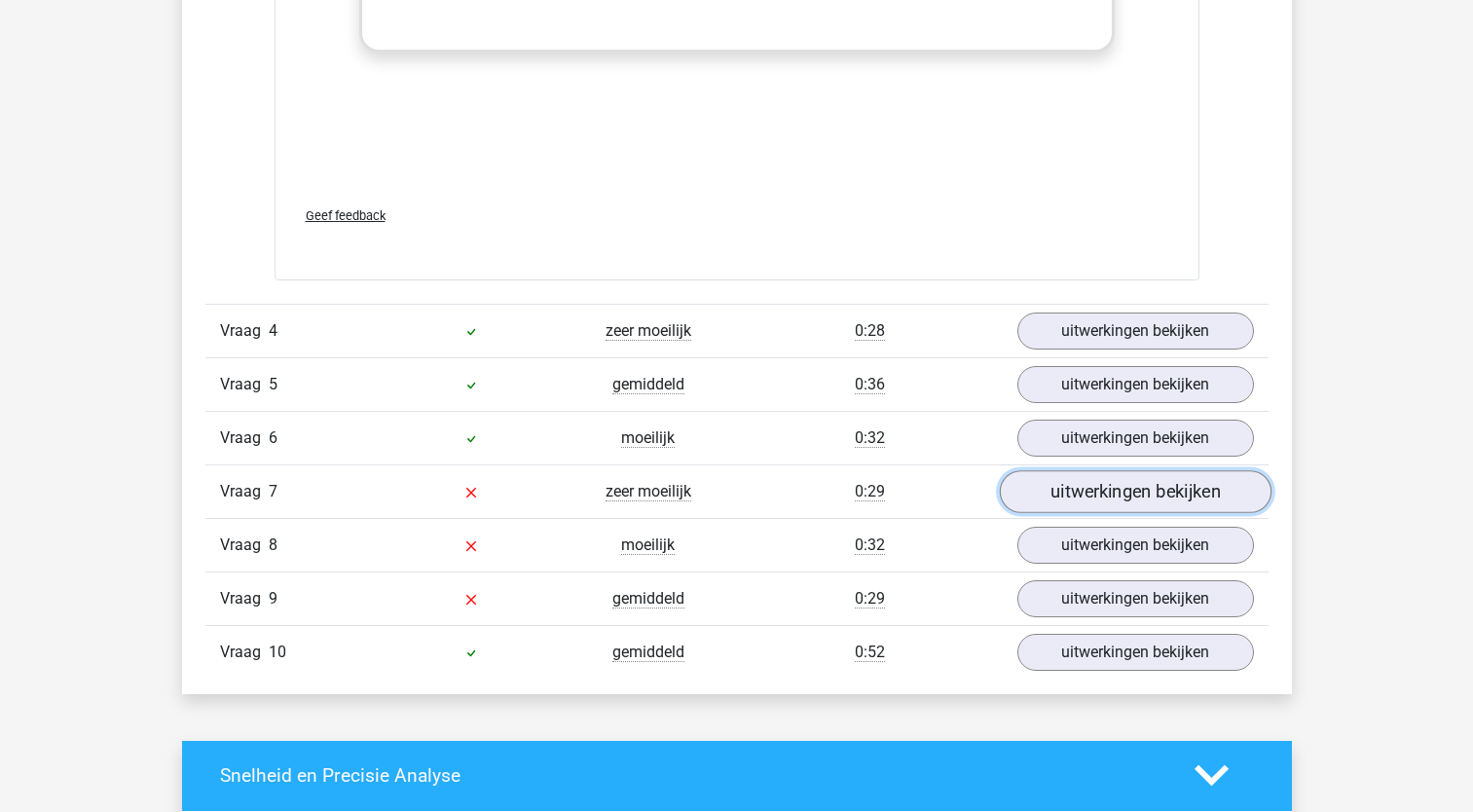
click at [1146, 485] on link "uitwerkingen bekijken" at bounding box center [1134, 492] width 271 height 43
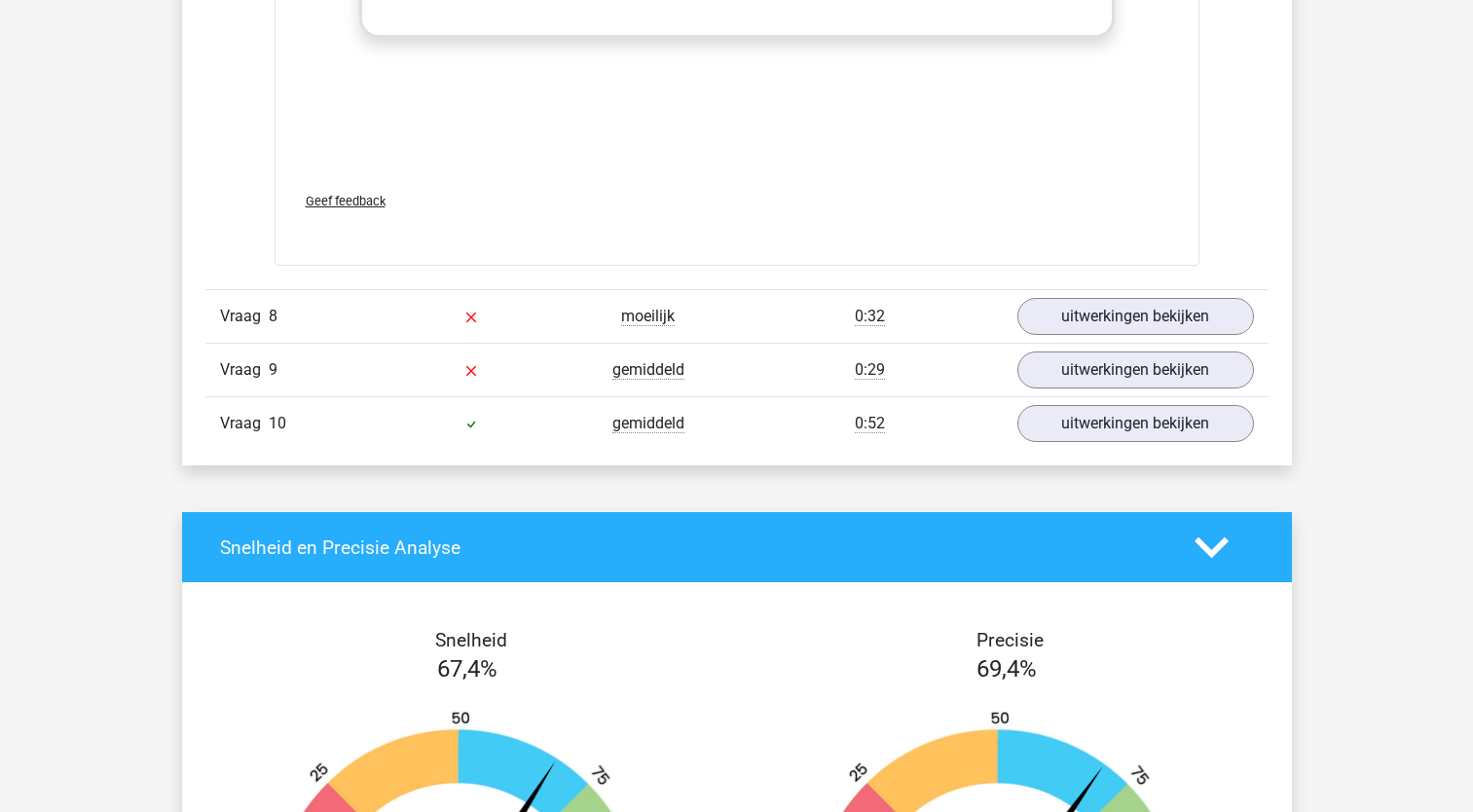
scroll to position [5078, 0]
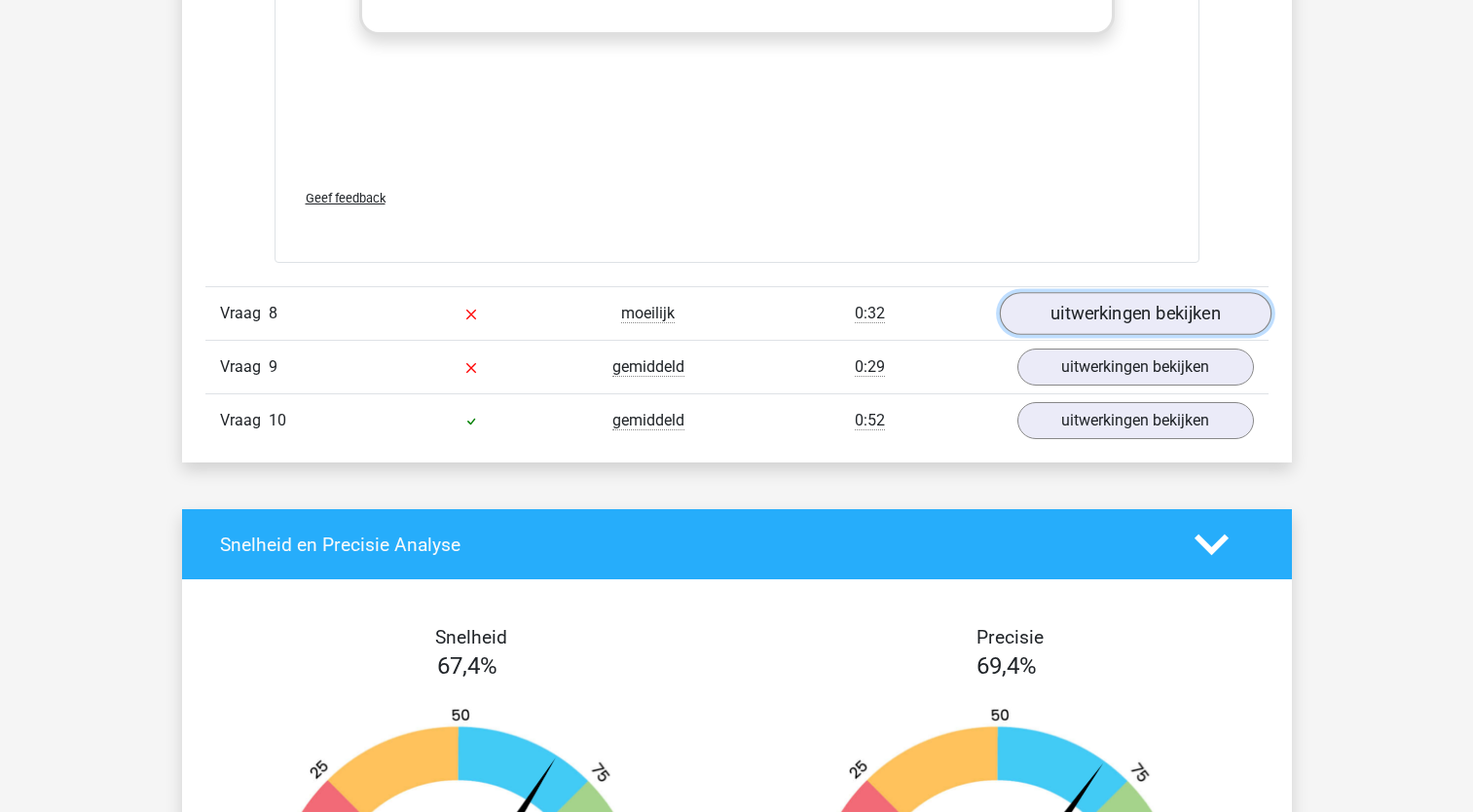
click at [1118, 312] on link "uitwerkingen bekijken" at bounding box center [1134, 313] width 271 height 43
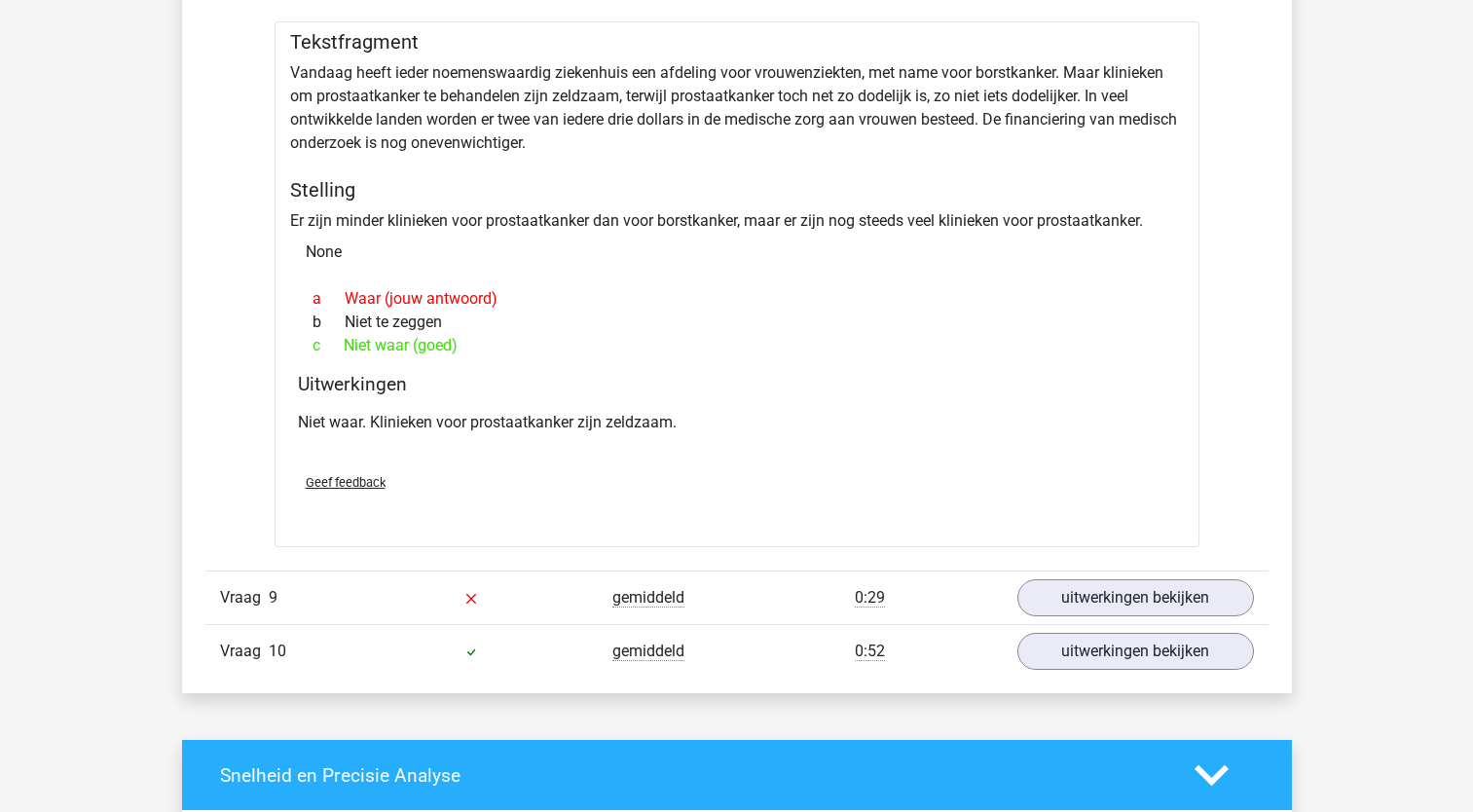
scroll to position [5421, 0]
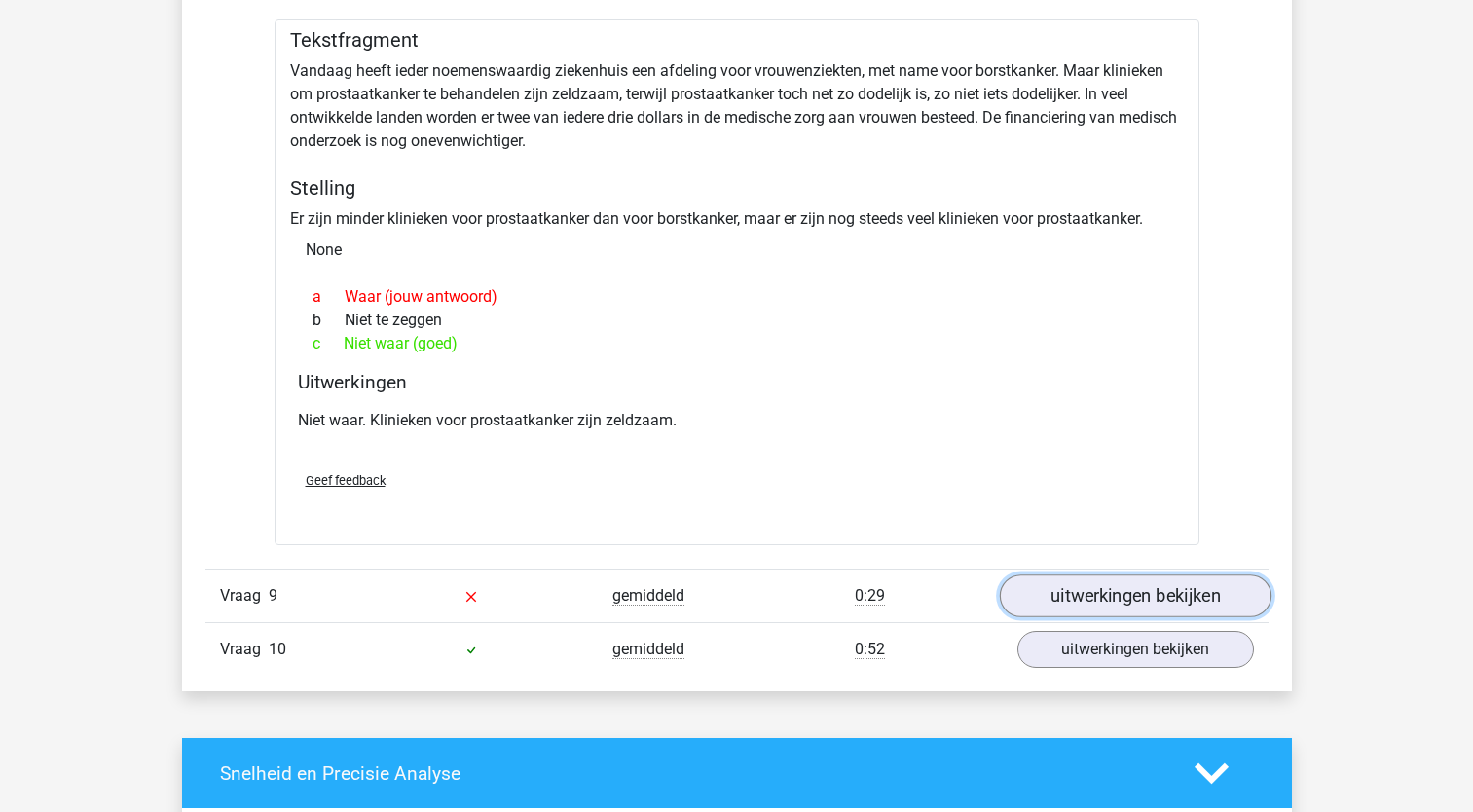
click at [1178, 591] on link "uitwerkingen bekijken" at bounding box center [1134, 596] width 271 height 43
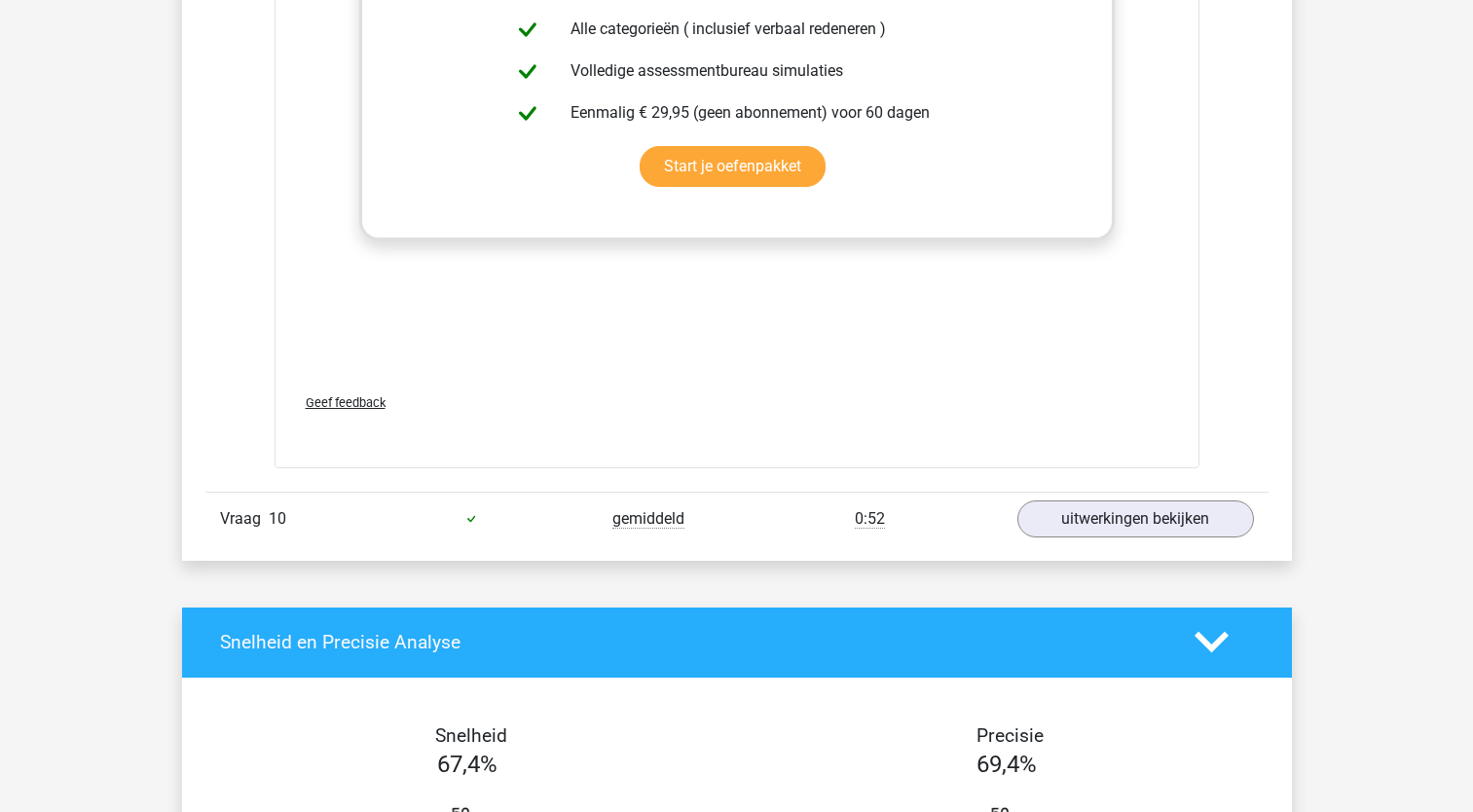
scroll to position [6645, 0]
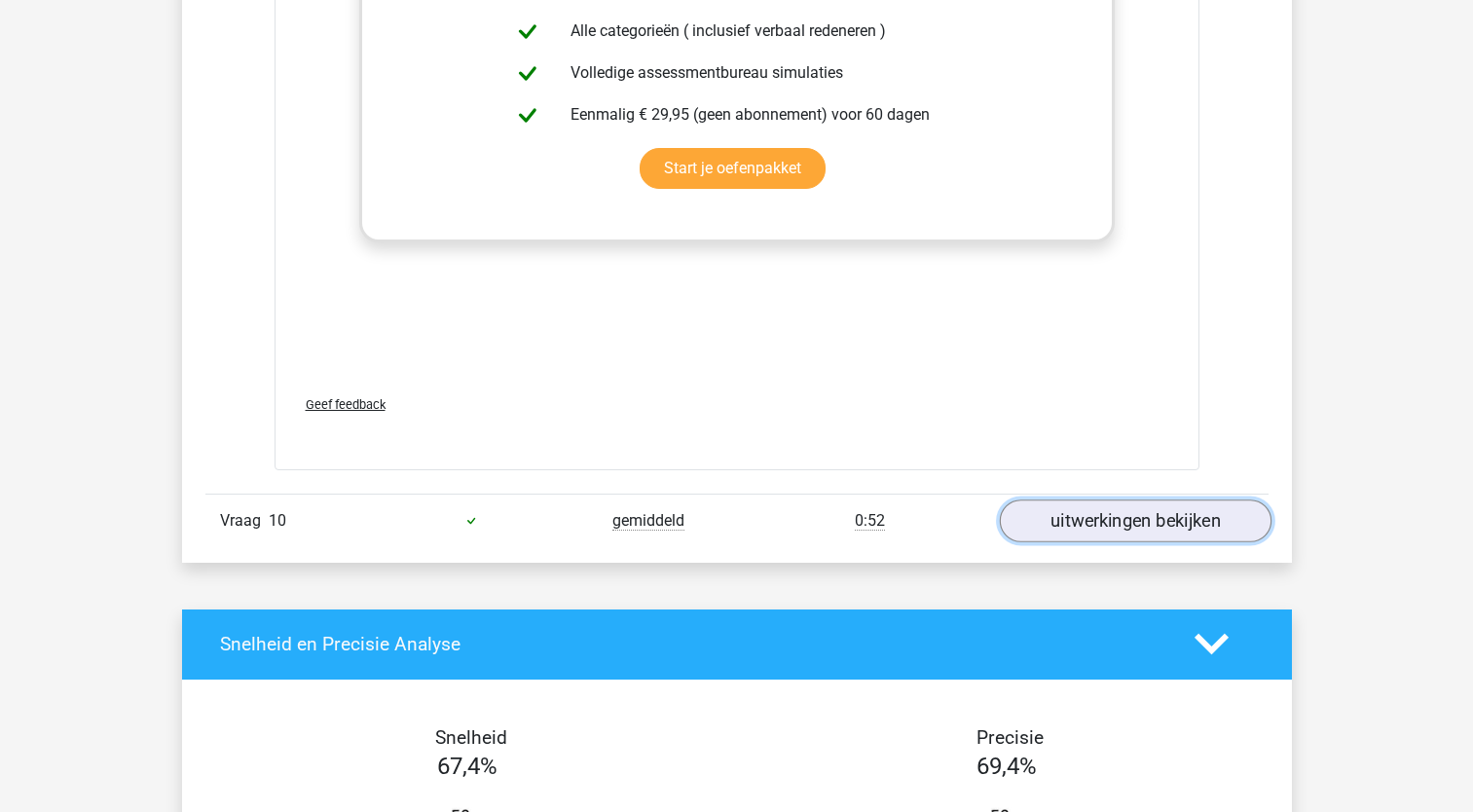
click at [1210, 518] on link "uitwerkingen bekijken" at bounding box center [1134, 521] width 271 height 43
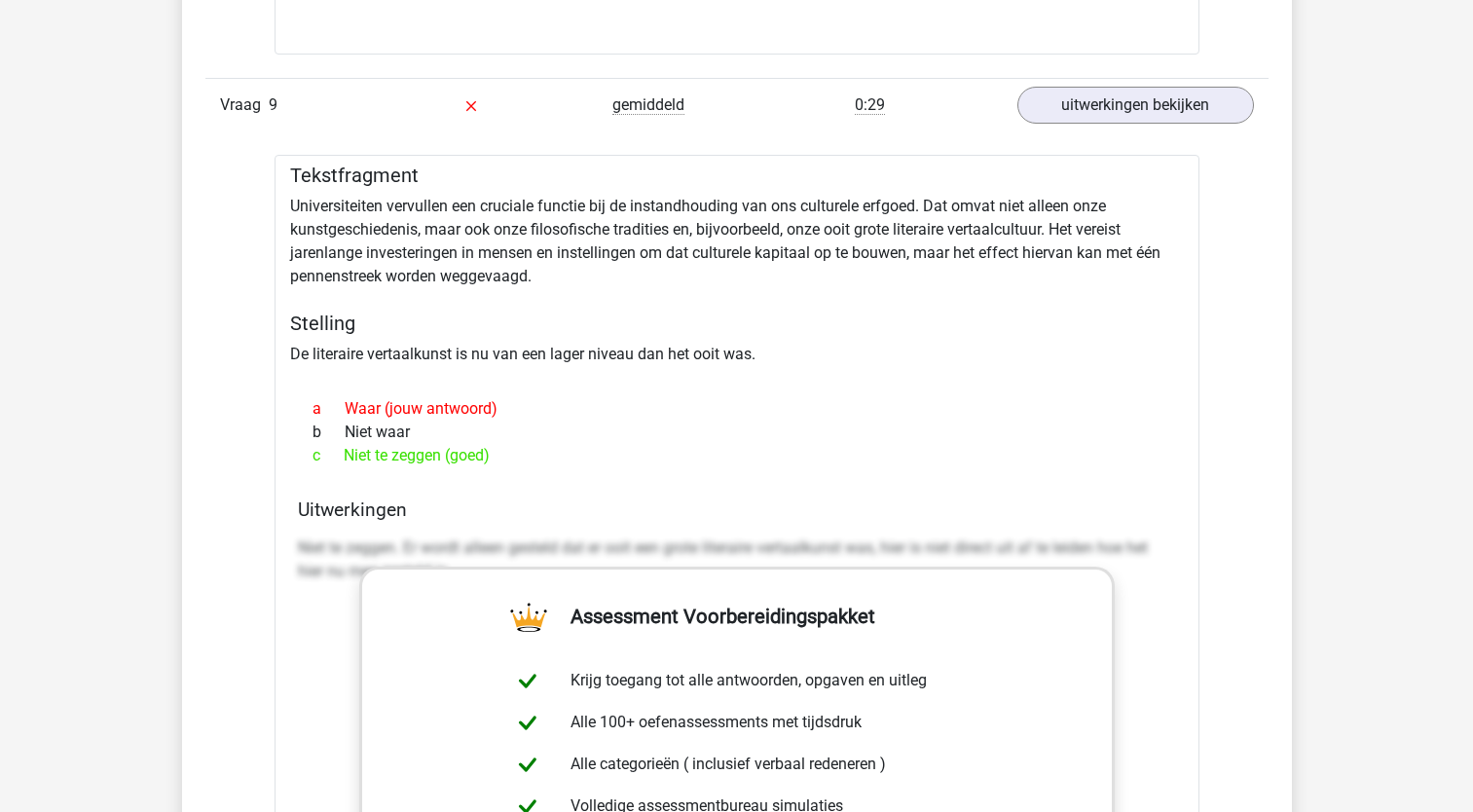
scroll to position [5914, 0]
